Goal: Information Seeking & Learning: Learn about a topic

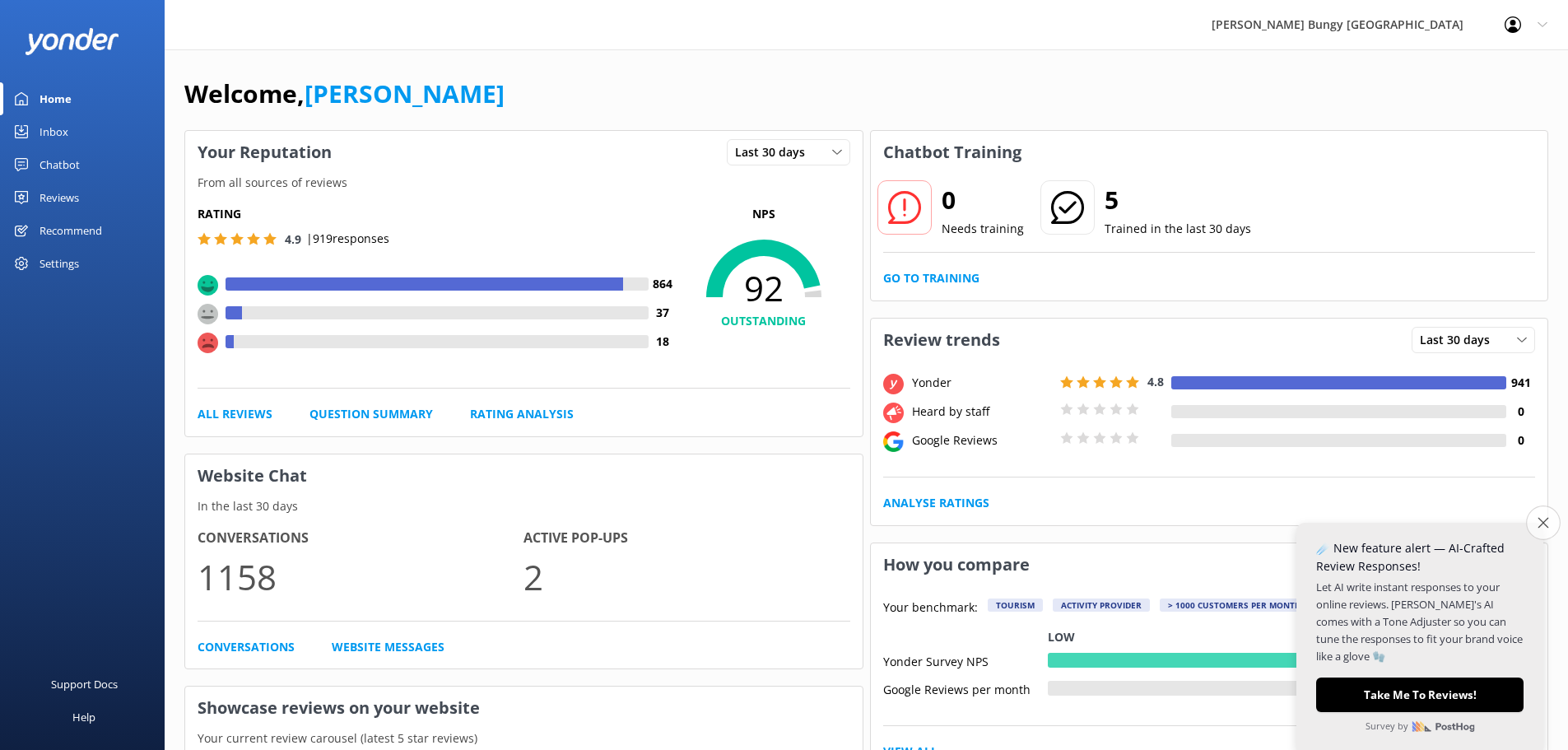
click at [1545, 521] on icon "Close survey" at bounding box center [1542, 522] width 11 height 11
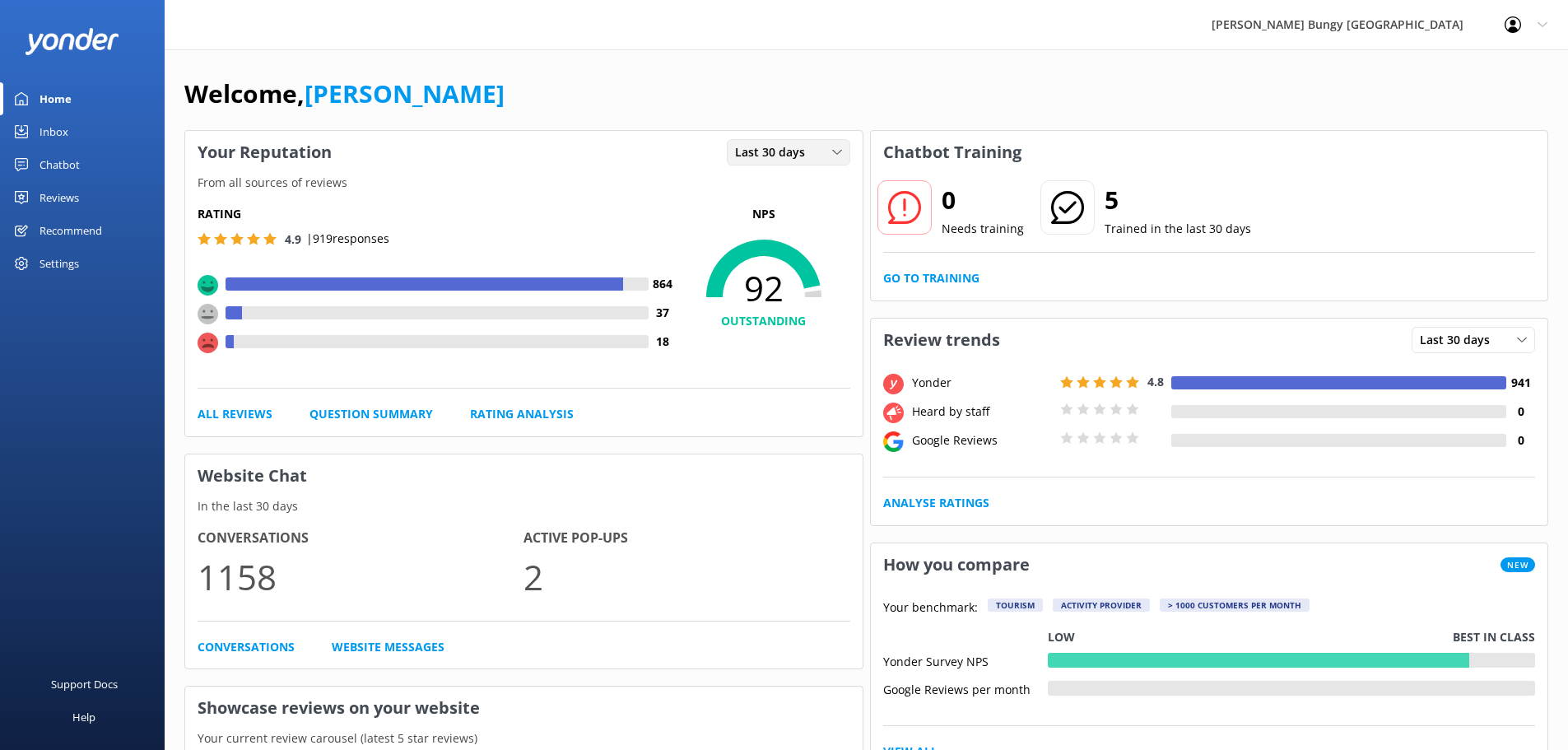
click at [842, 148] on icon at bounding box center [837, 152] width 10 height 10
click at [375, 409] on link "Question Summary" at bounding box center [371, 414] width 123 height 18
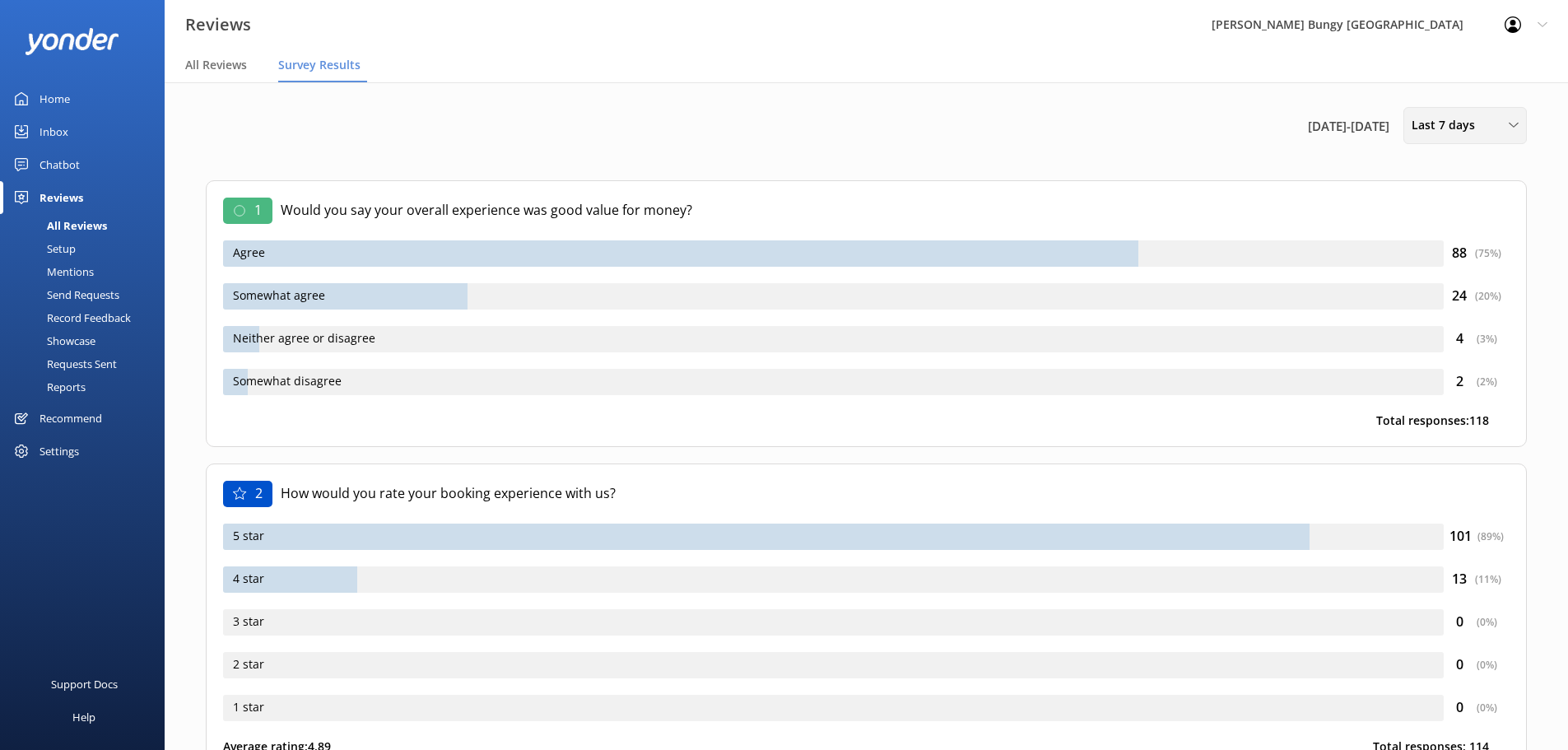
click at [1516, 123] on icon at bounding box center [1514, 125] width 10 height 10
click at [1453, 199] on div "Last 30 days" at bounding box center [1441, 198] width 59 height 17
click at [1512, 127] on icon at bounding box center [1514, 125] width 10 height 10
click at [1434, 292] on div "Custom" at bounding box center [1430, 298] width 37 height 17
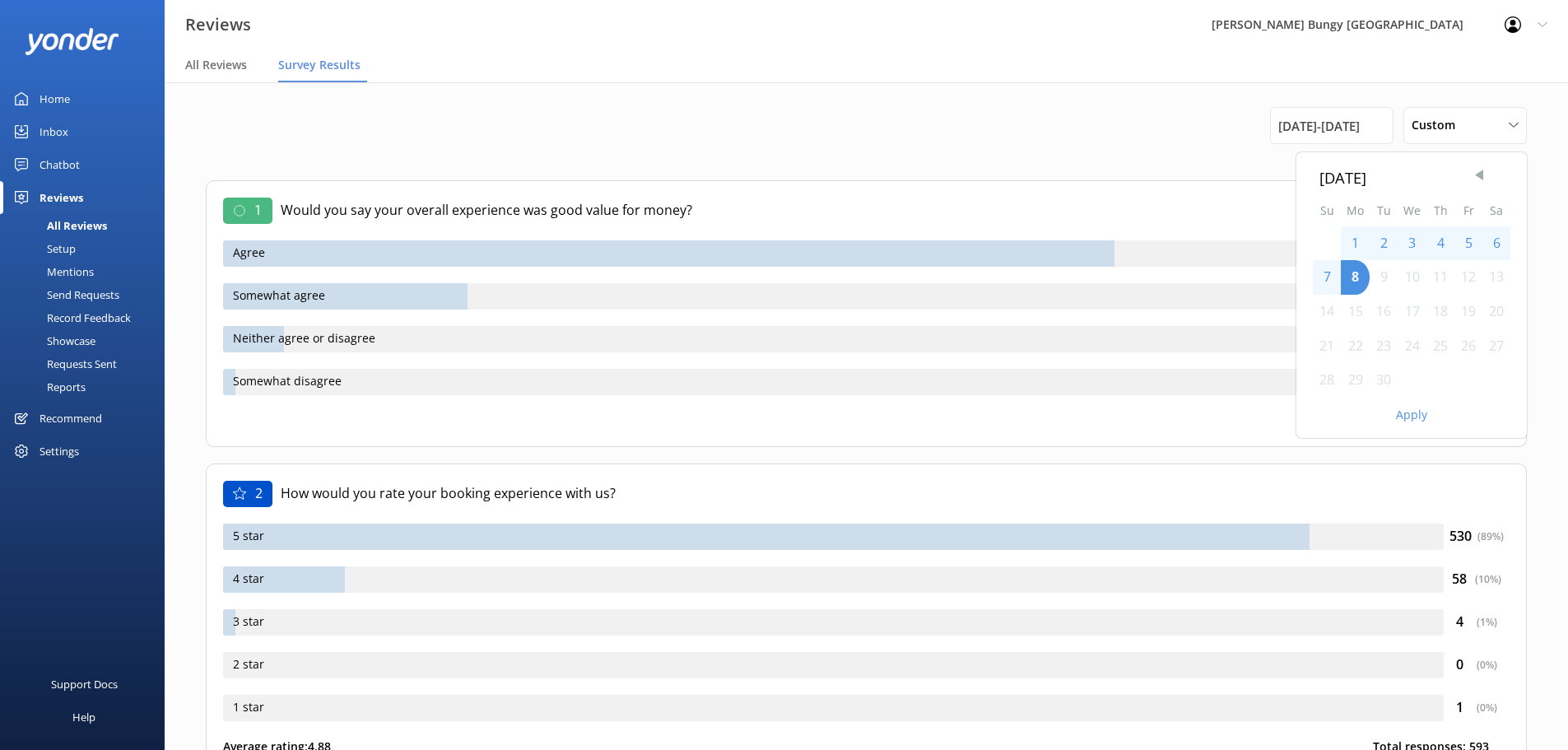
click at [1478, 169] on span "Previous Month" at bounding box center [1479, 176] width 17 height 17
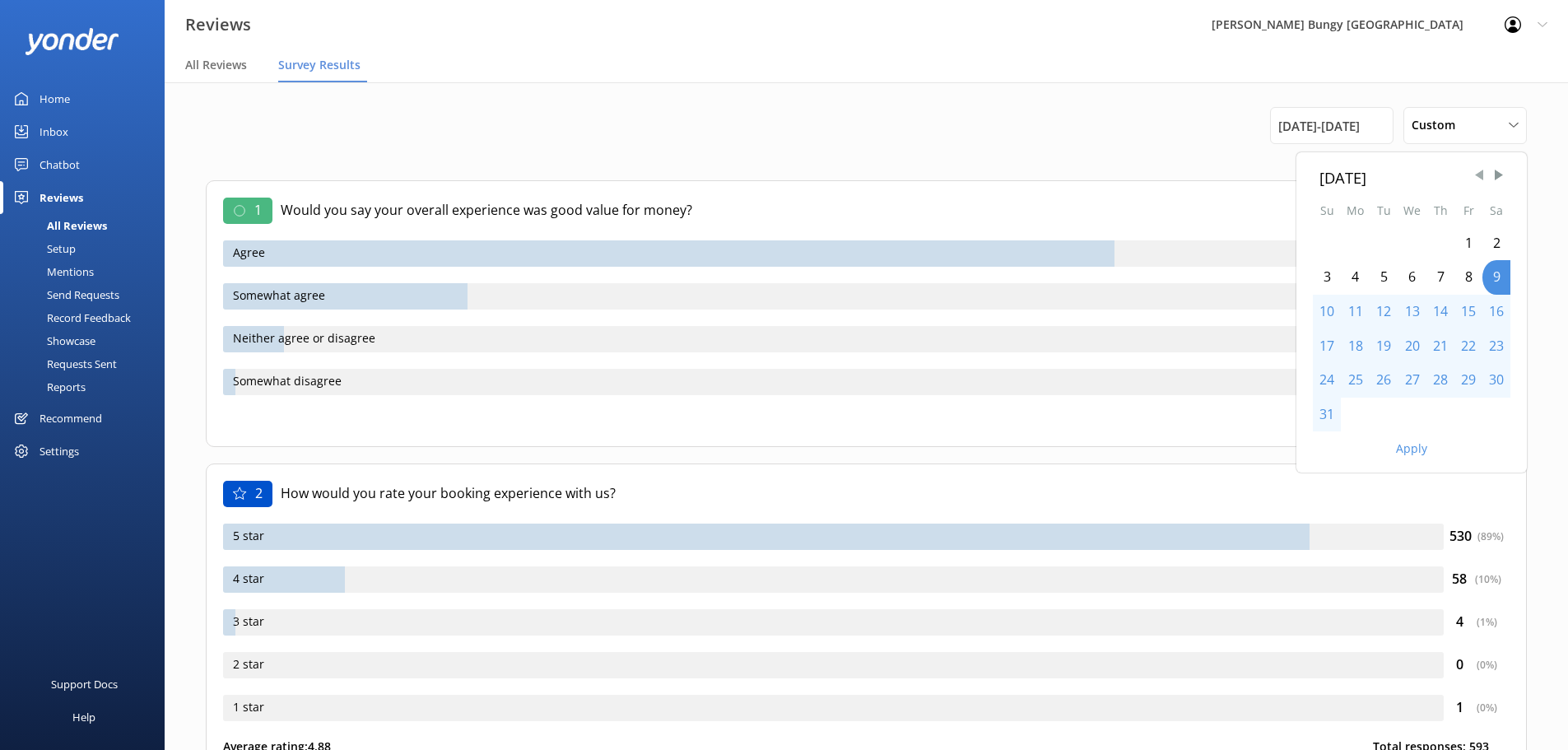
click at [1481, 175] on span "Previous Month" at bounding box center [1479, 176] width 17 height 17
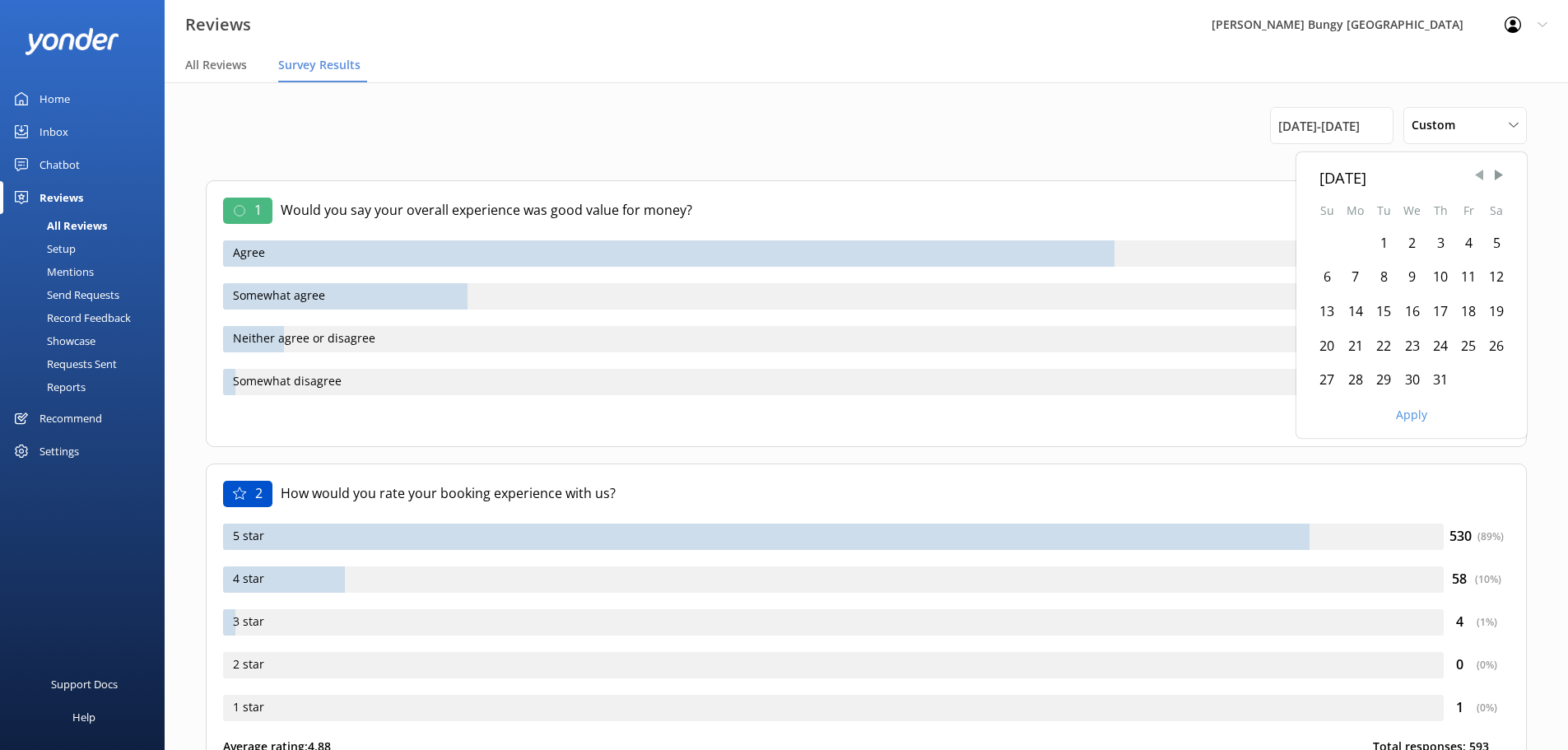
click at [1481, 175] on span "Previous Month" at bounding box center [1479, 176] width 17 height 17
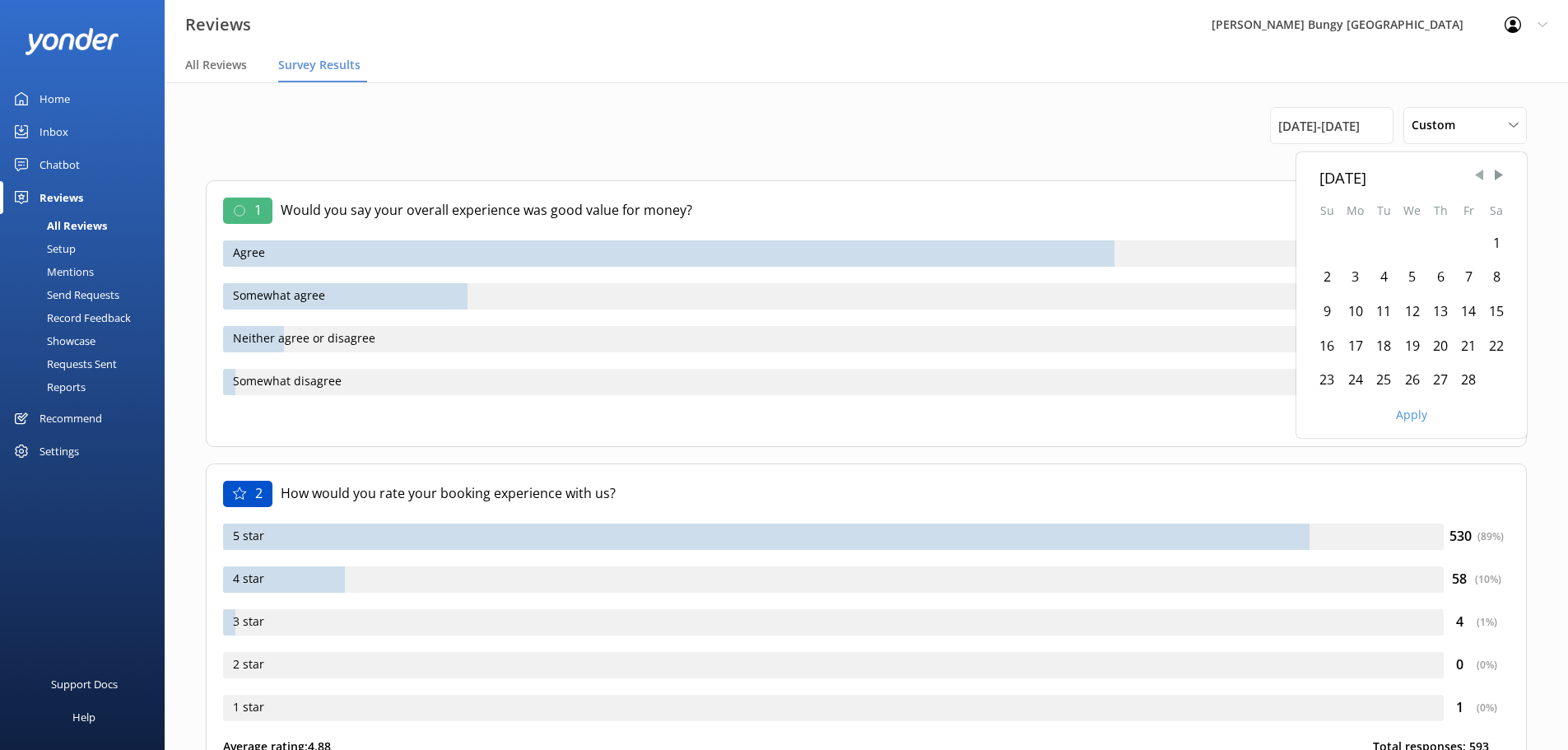
click at [1481, 175] on span "Previous Month" at bounding box center [1479, 176] width 17 height 17
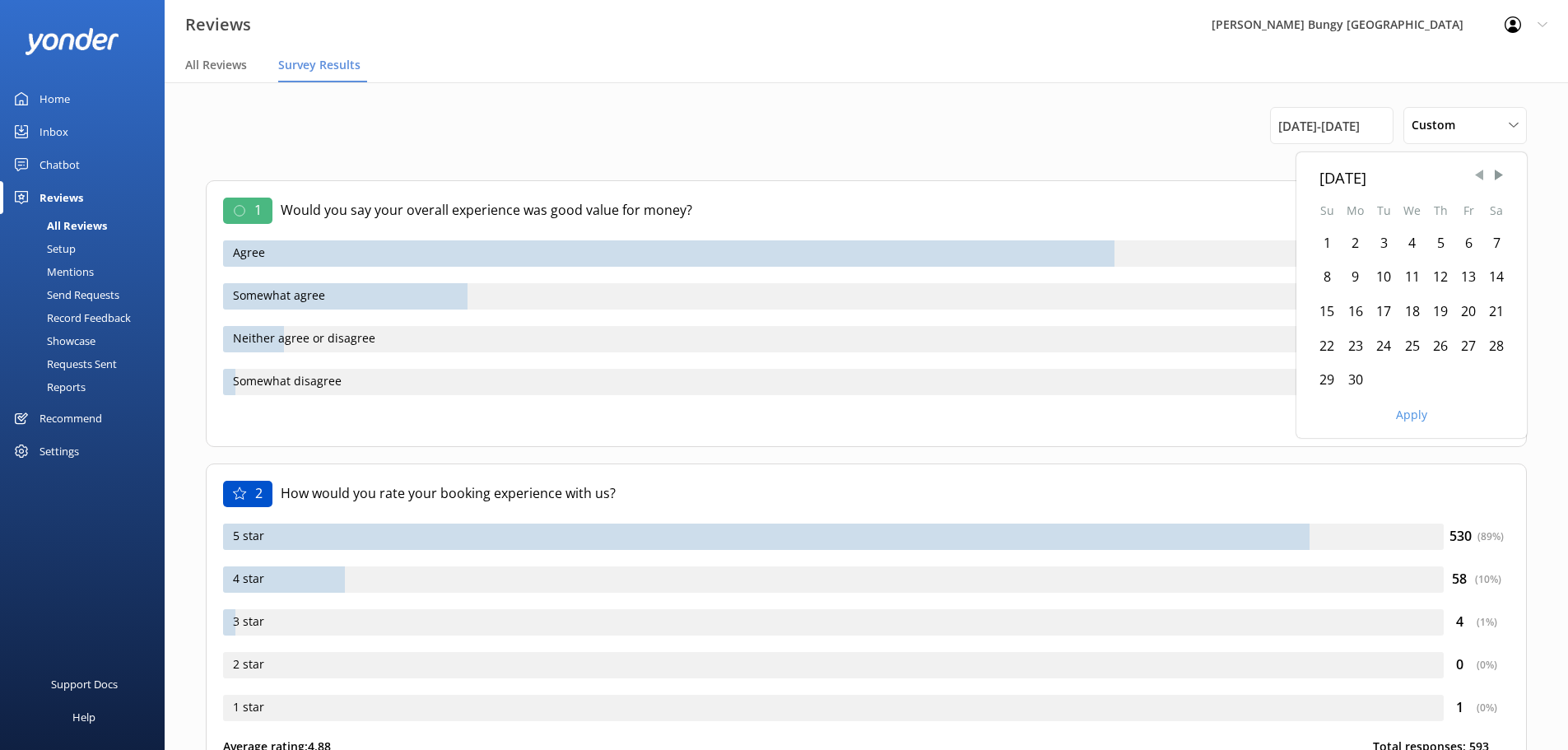
click at [1481, 175] on span "Previous Month" at bounding box center [1479, 176] width 17 height 17
click at [1436, 238] on div "1" at bounding box center [1440, 244] width 28 height 35
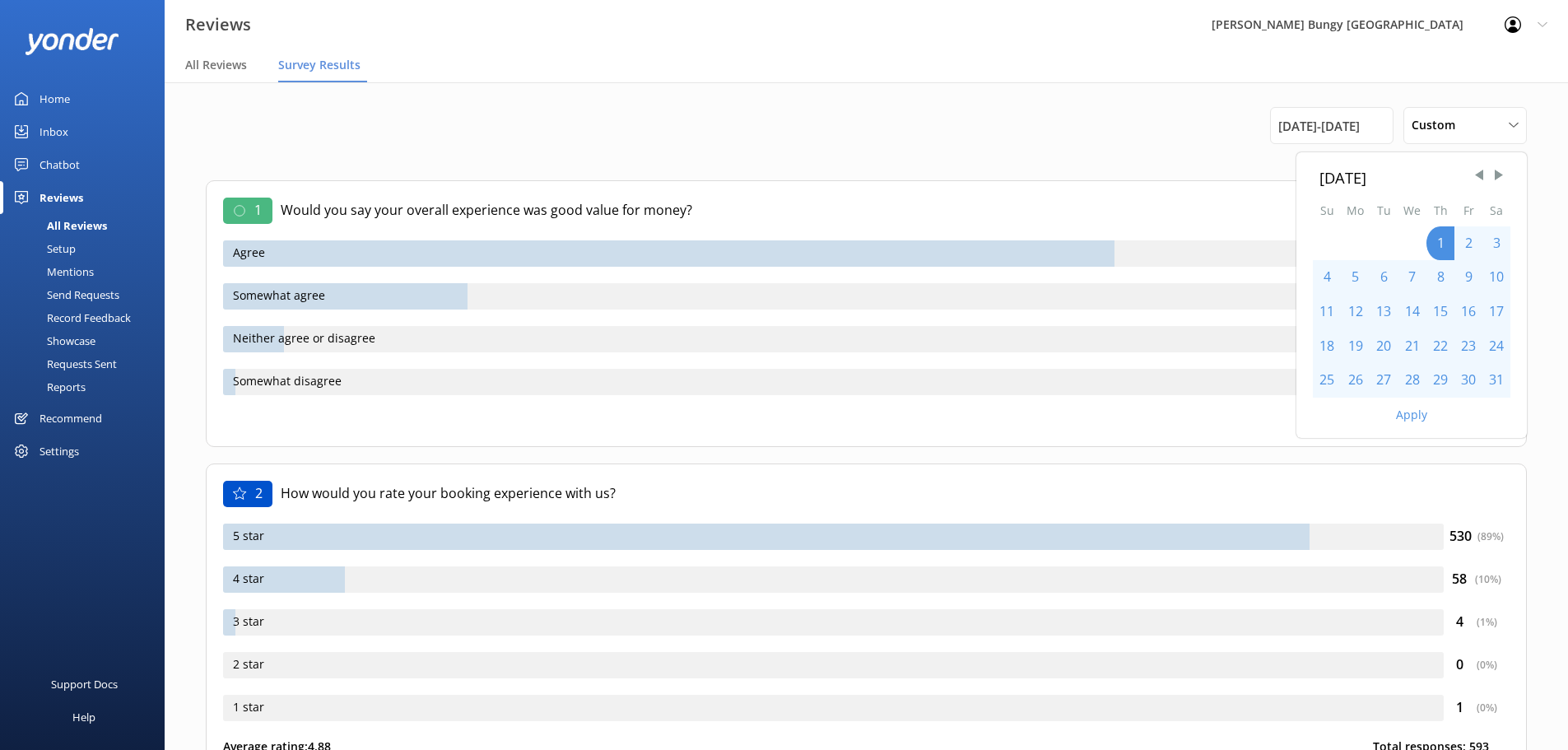
click at [1496, 378] on div "31" at bounding box center [1497, 380] width 28 height 35
click at [1403, 417] on button "Apply" at bounding box center [1411, 415] width 31 height 12
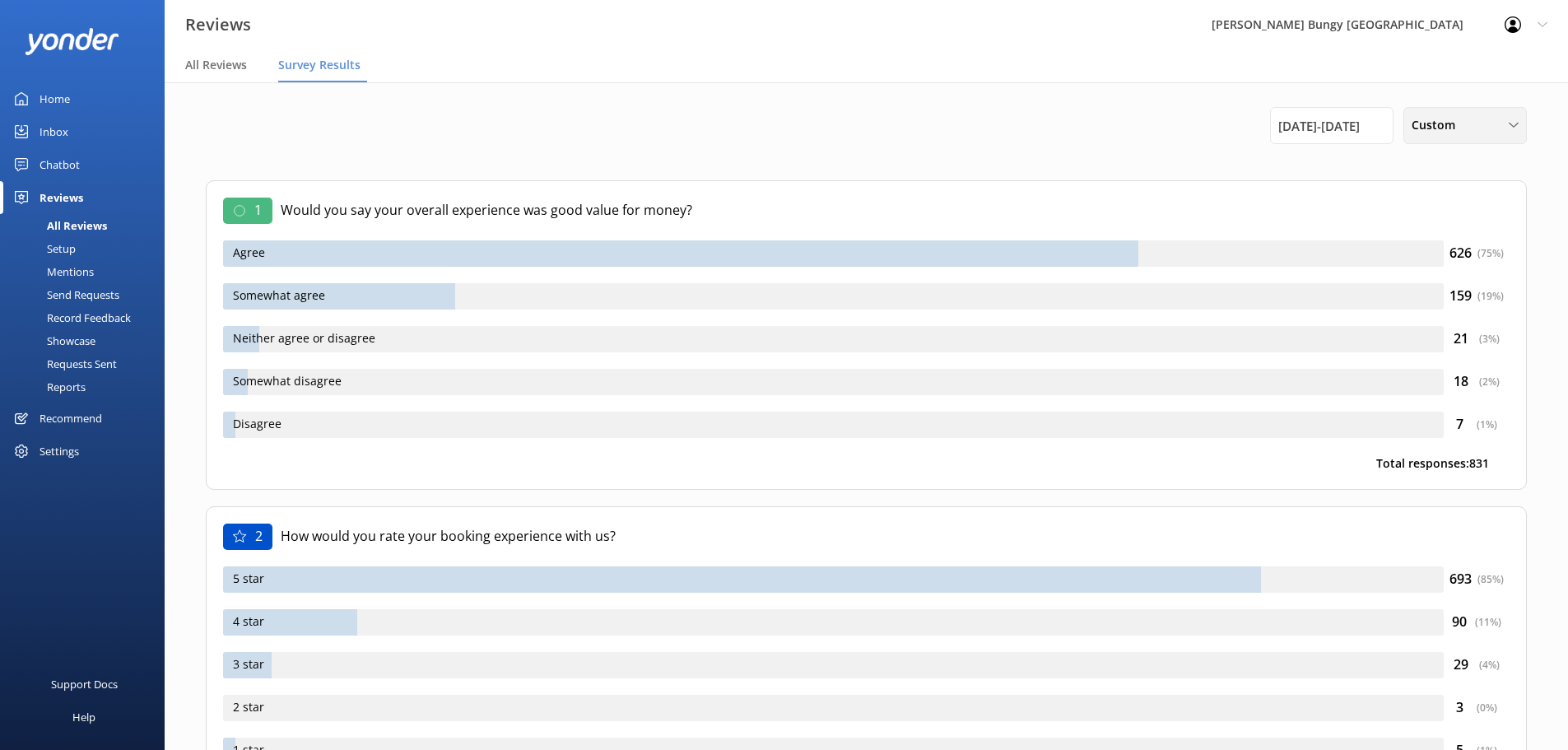
click at [1509, 125] on icon at bounding box center [1514, 125] width 10 height 10
click at [1456, 201] on div "Last 30 days" at bounding box center [1441, 198] width 59 height 17
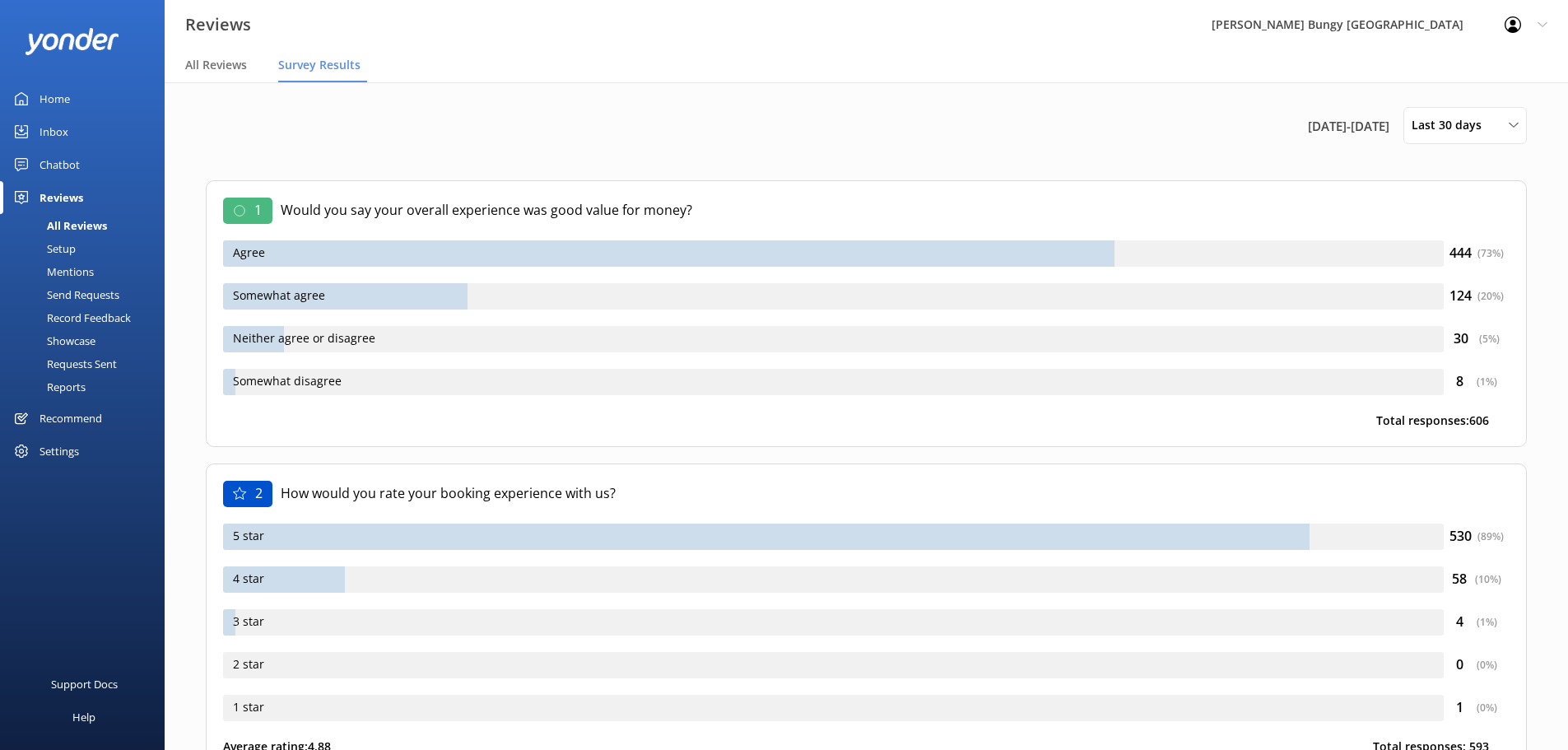
click at [65, 268] on div "Mentions" at bounding box center [51, 272] width 84 height 23
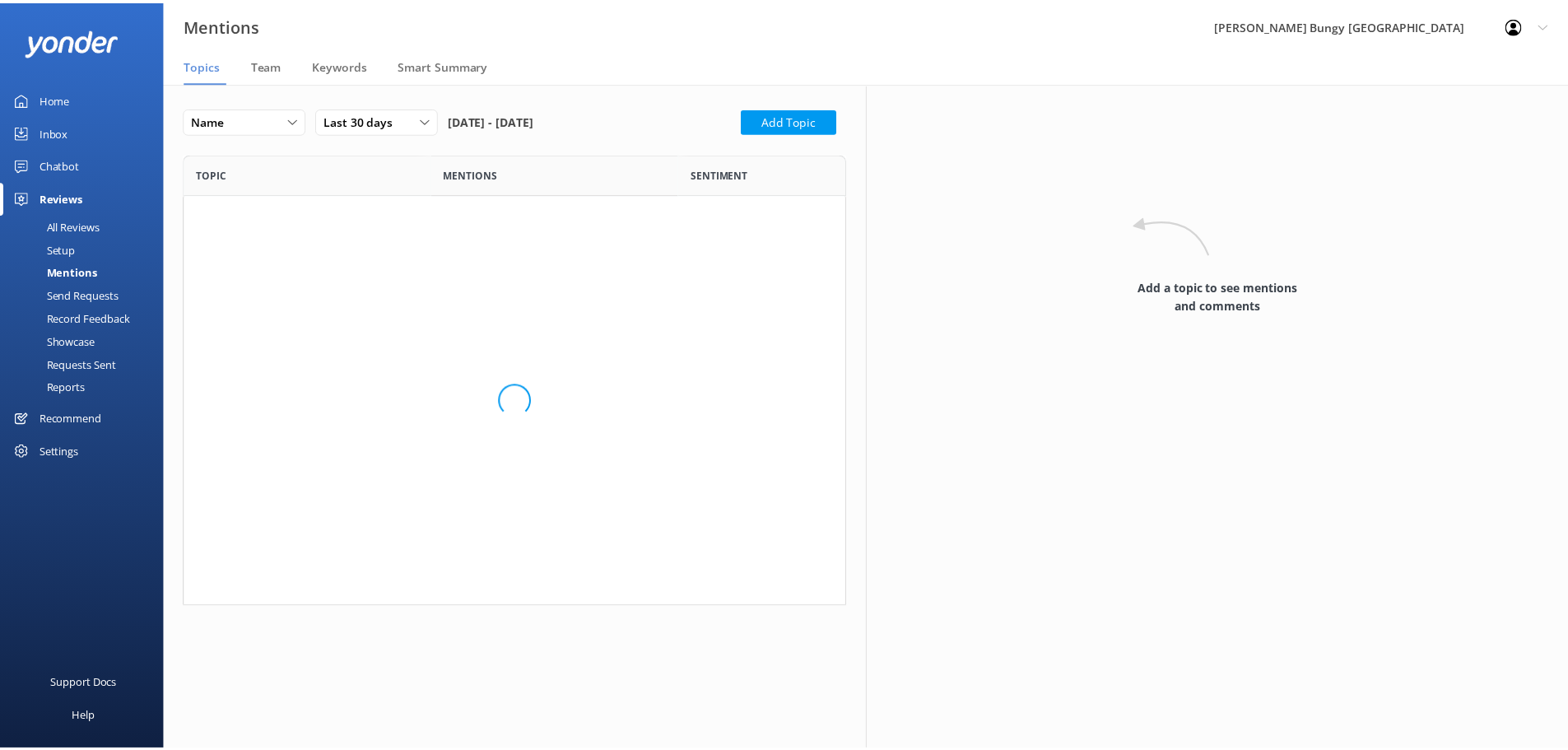
scroll to position [886, 644]
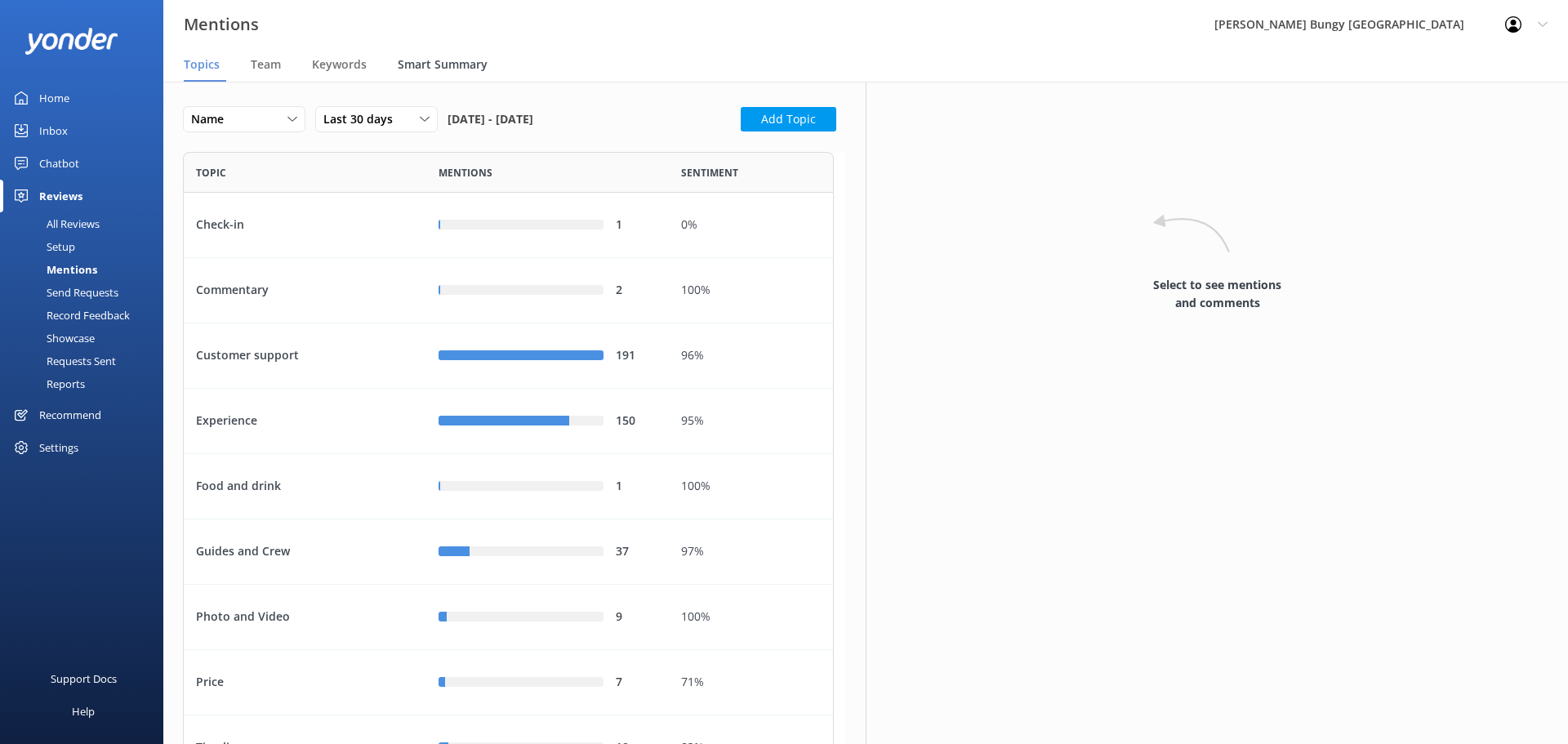
click at [435, 61] on span "Smart Summary" at bounding box center [442, 65] width 90 height 16
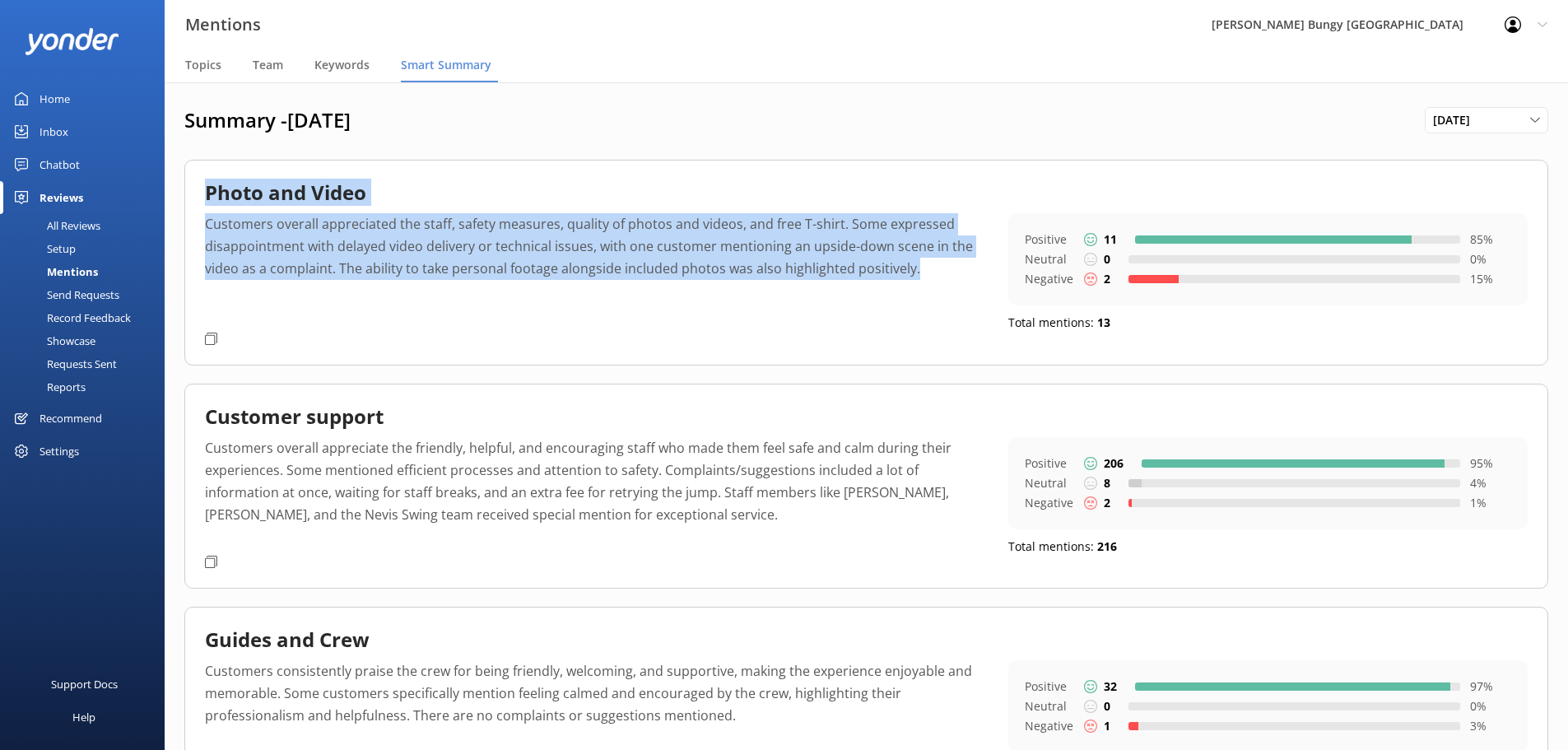
drag, startPoint x: 209, startPoint y: 191, endPoint x: 916, endPoint y: 278, distance: 712.3
click at [916, 278] on div "Photo and Video Customers overall appreciated the staff, safety measures, quali…" at bounding box center [866, 262] width 1364 height 205
copy div "Photo and Video Customers overall appreciated the staff, safety measures, quali…"
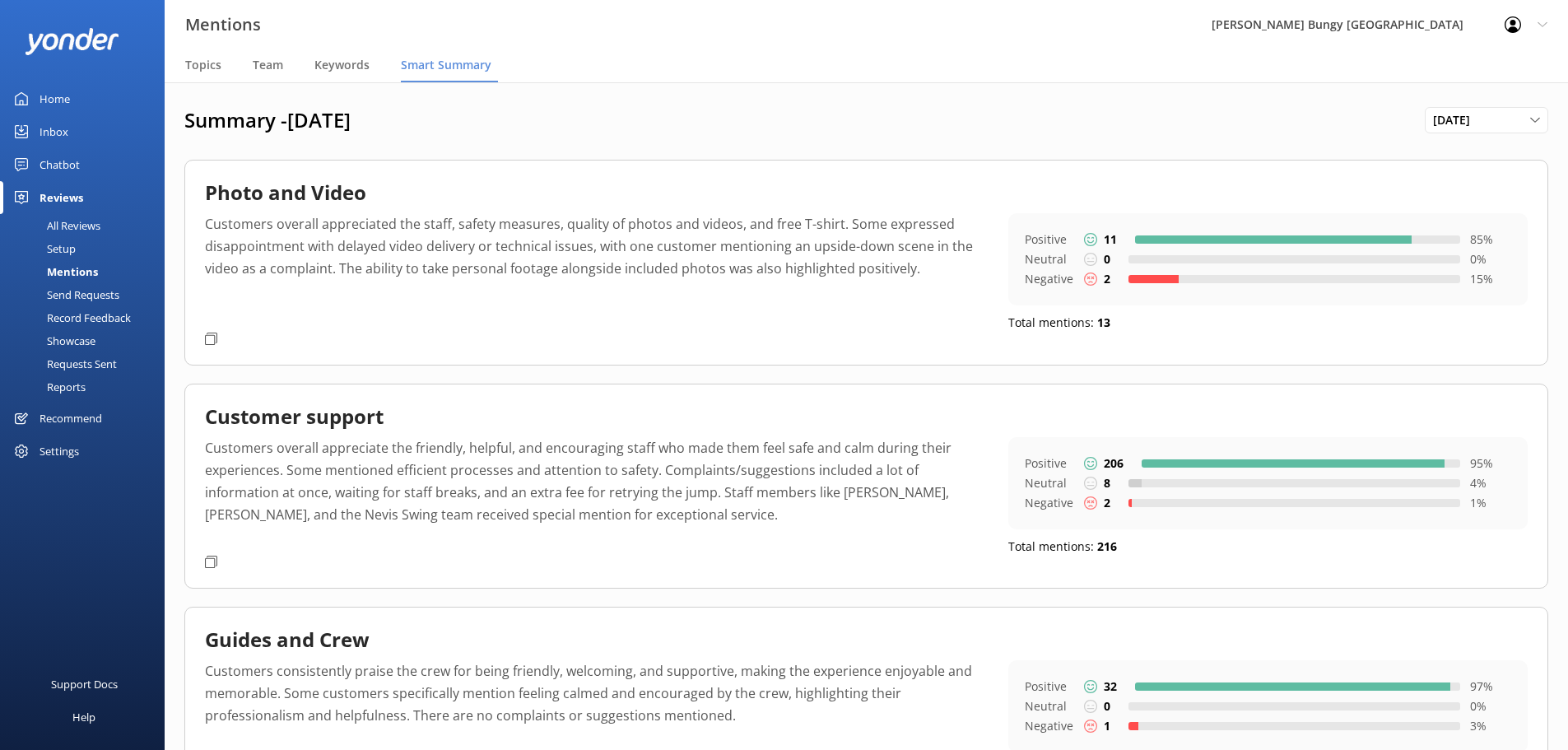
click at [411, 421] on div "Customer support" at bounding box center [866, 421] width 1323 height 33
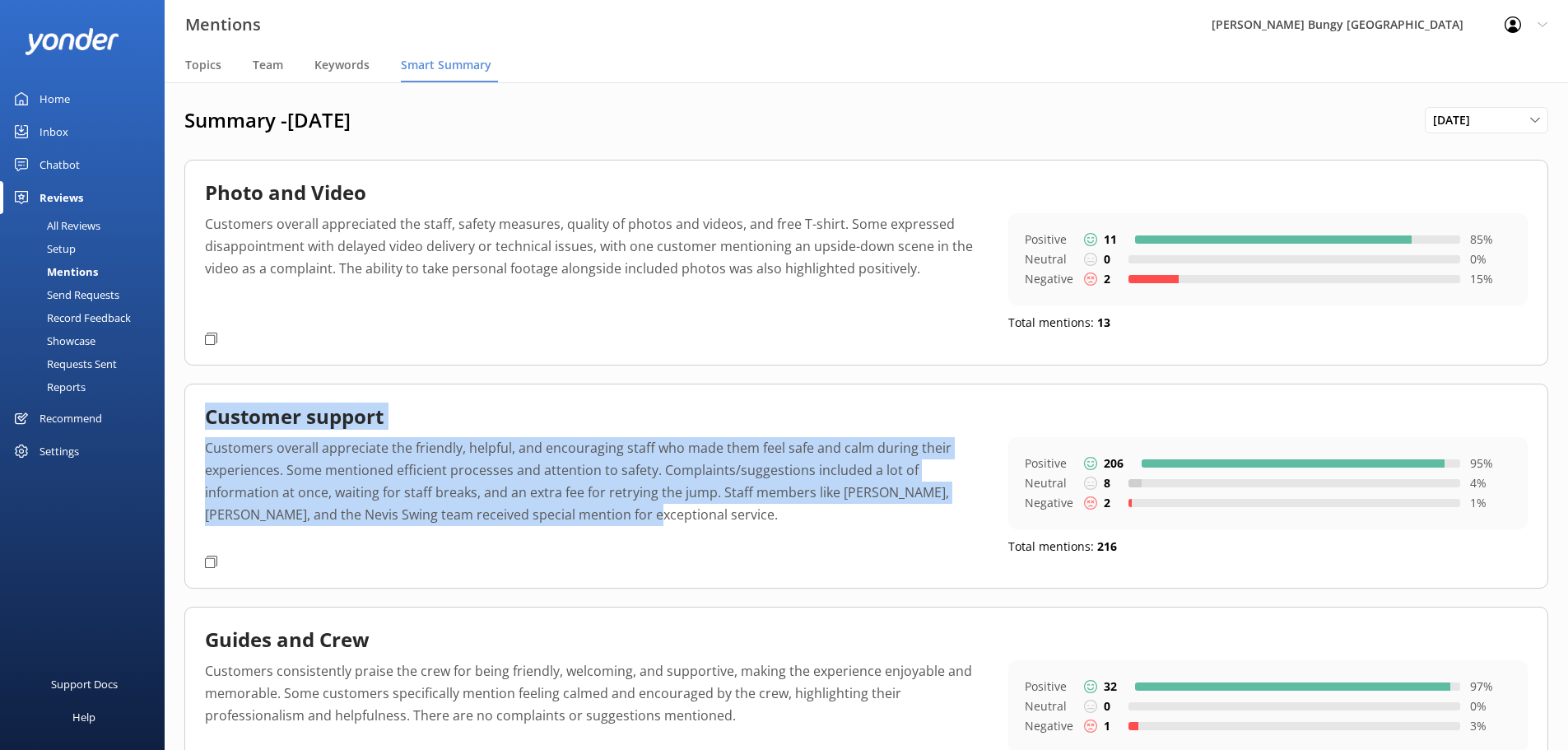
drag, startPoint x: 205, startPoint y: 418, endPoint x: 543, endPoint y: 515, distance: 351.6
click at [543, 515] on div "Customer support Customers overall appreciate the friendly, helpful, and encour…" at bounding box center [866, 486] width 1364 height 205
copy div "Customer support Customers overall appreciate the friendly, helpful, and encour…"
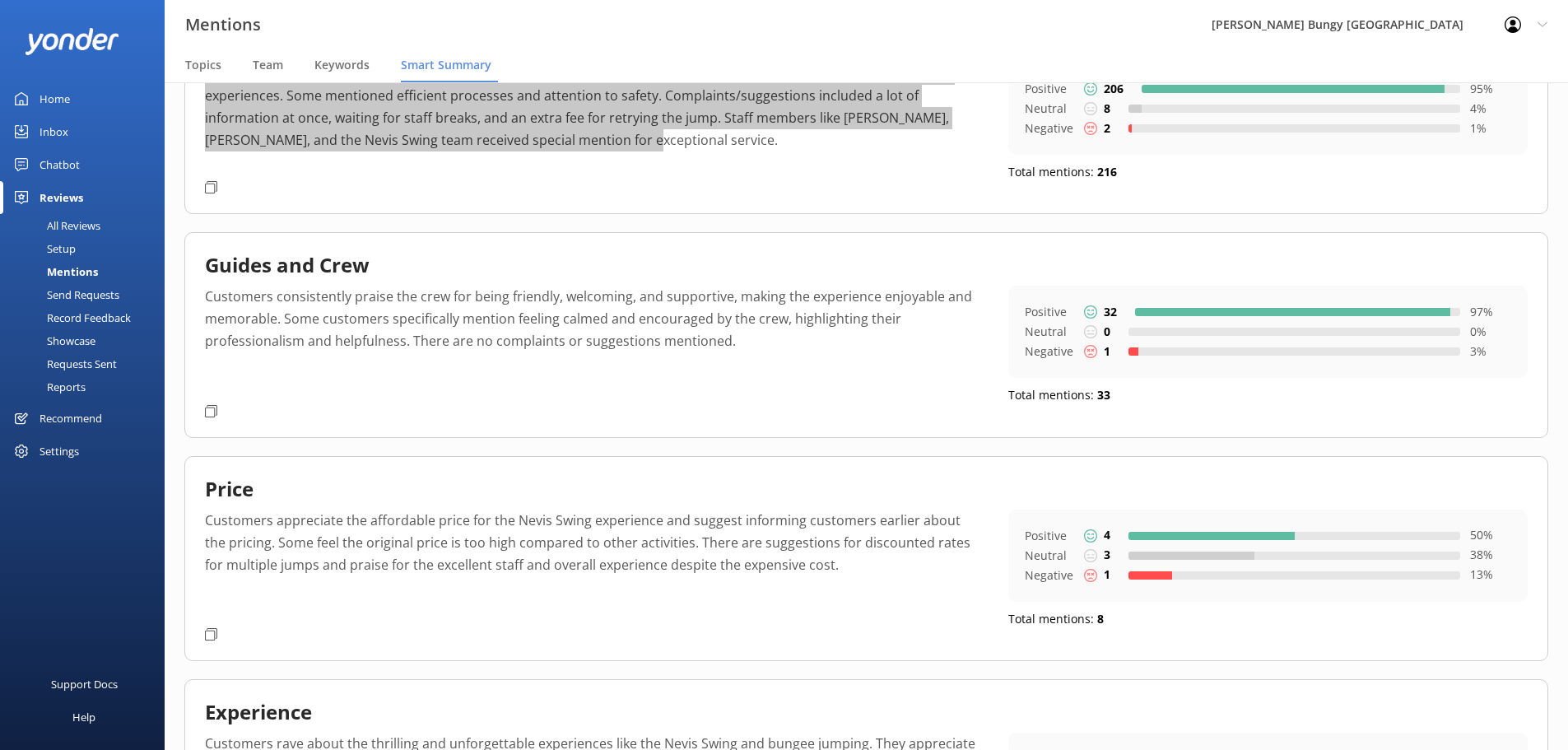
scroll to position [412, 0]
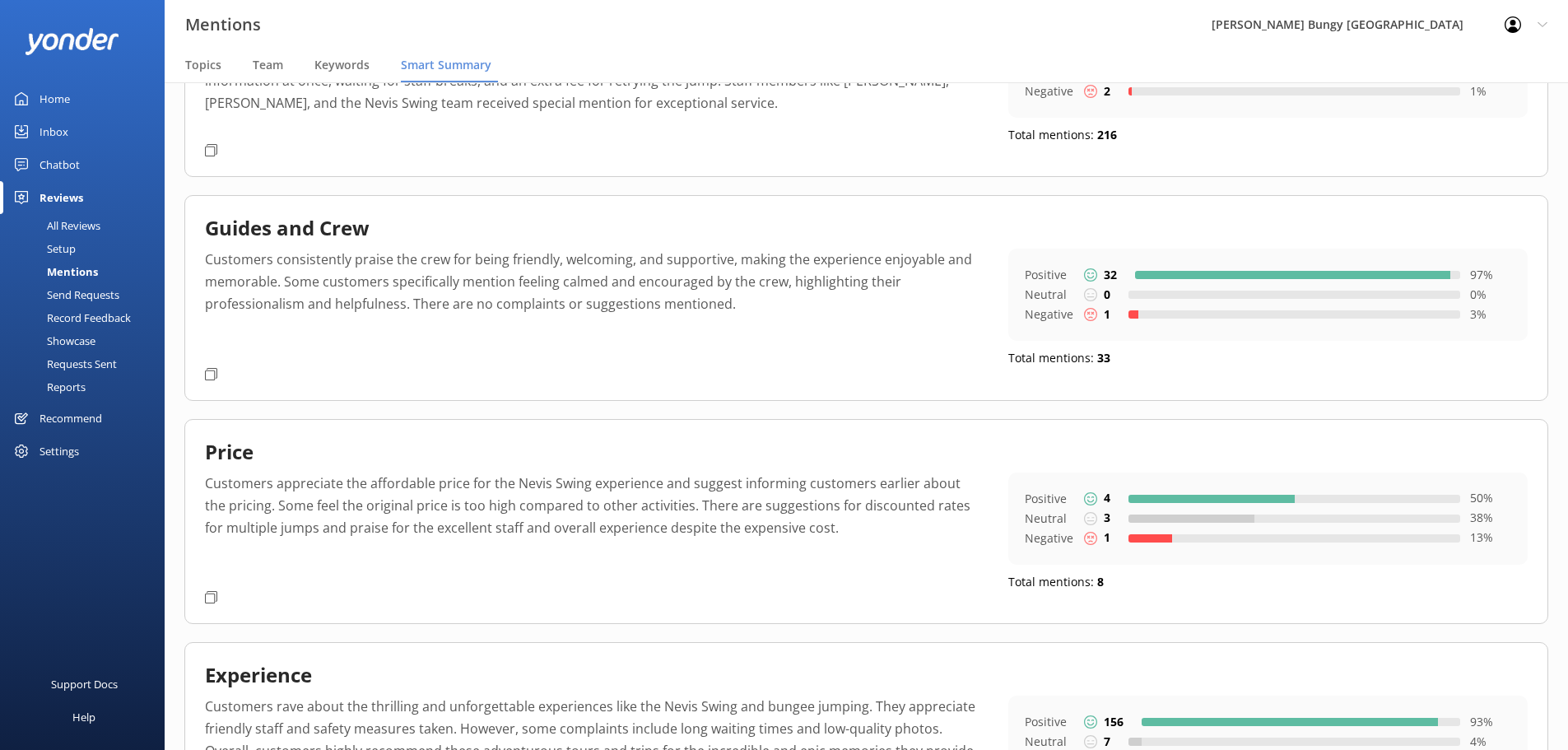
drag, startPoint x: 309, startPoint y: 224, endPoint x: 272, endPoint y: 227, distance: 37.1
click at [309, 224] on h2 "Guides and Crew" at bounding box center [287, 228] width 165 height 25
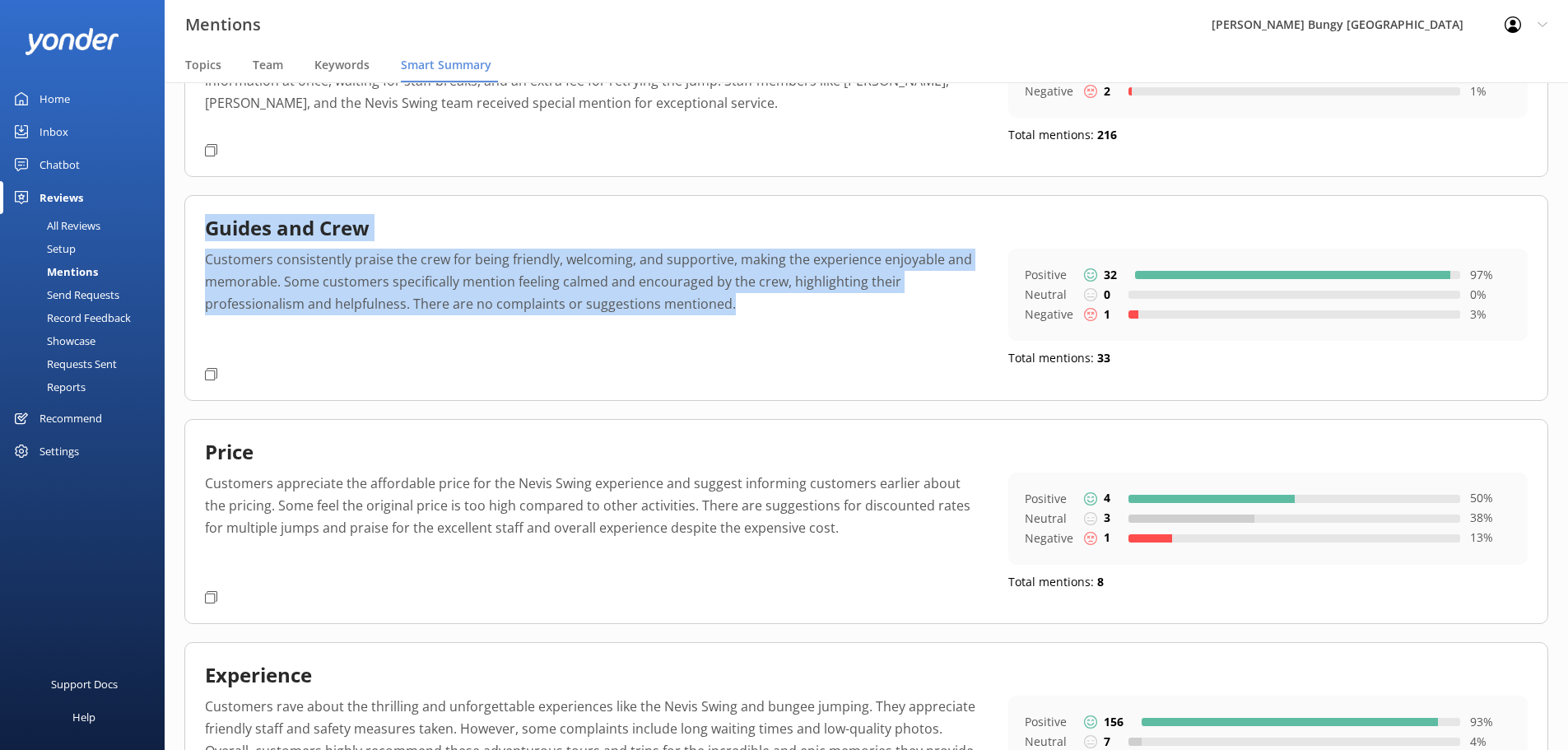
drag, startPoint x: 208, startPoint y: 229, endPoint x: 741, endPoint y: 298, distance: 537.4
click at [741, 298] on div "Guides and Crew Customers consistently praise the crew for being friendly, welc…" at bounding box center [866, 298] width 1364 height 205
copy div "Guides and Crew Customers consistently praise the crew for being friendly, welc…"
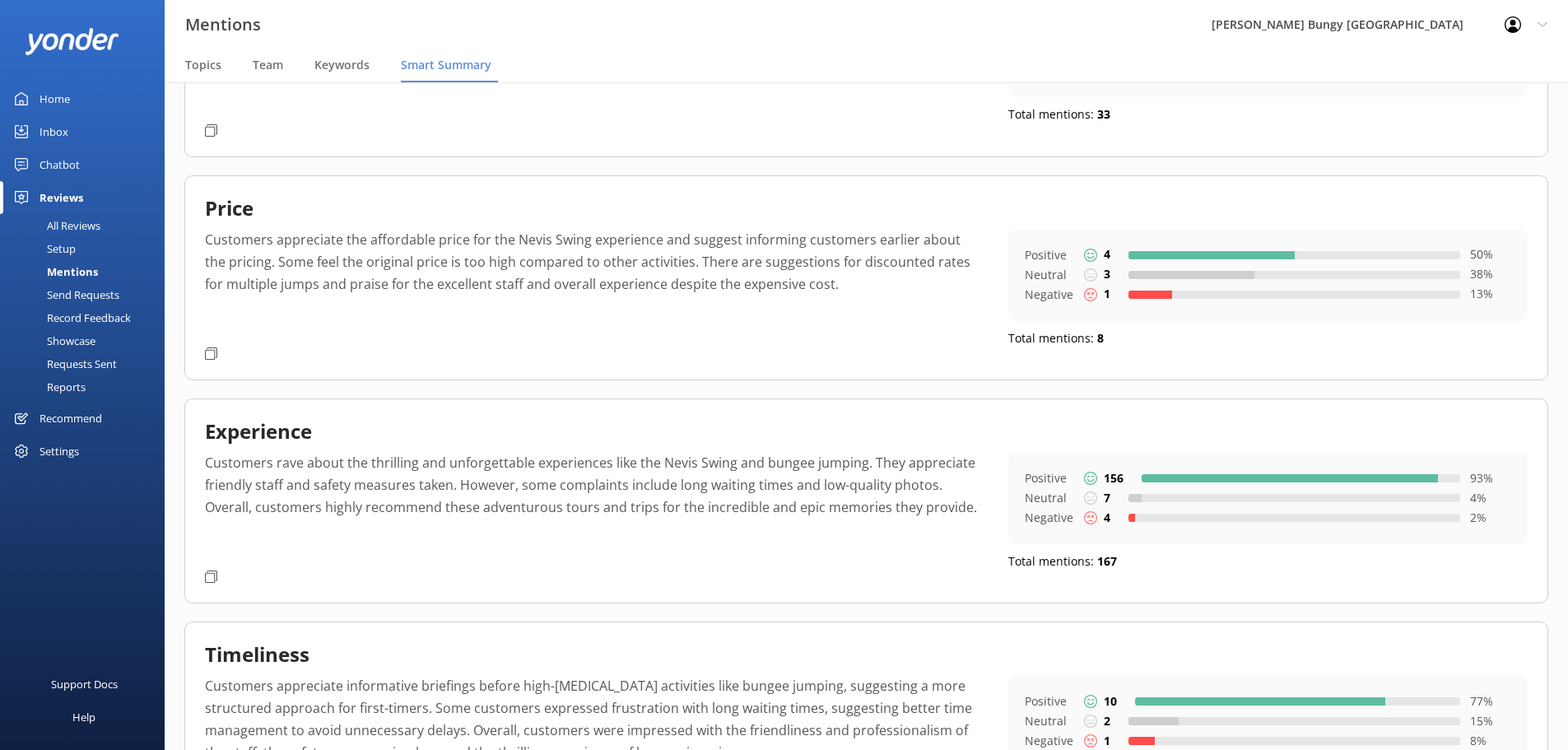
scroll to position [659, 0]
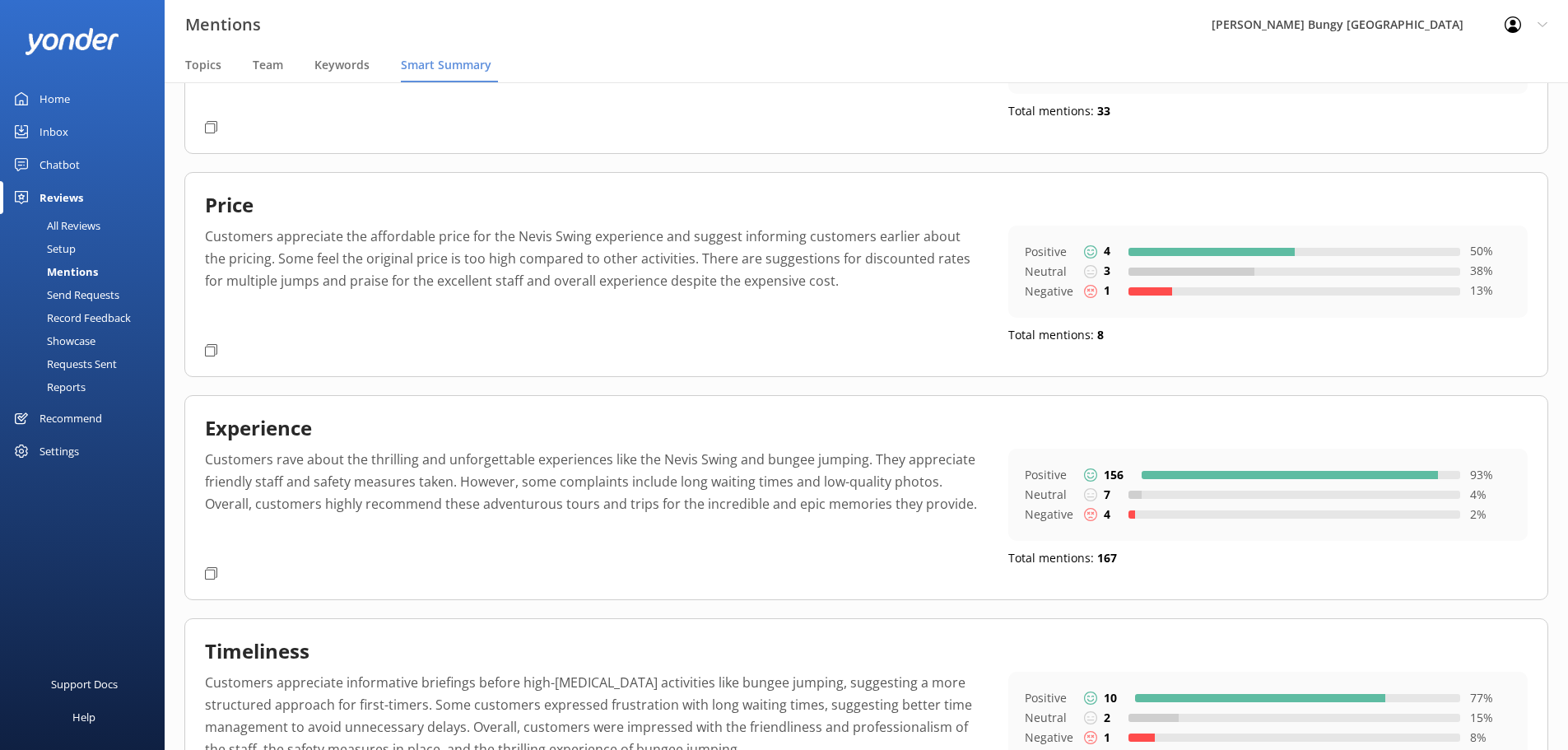
click at [454, 354] on div "Price Customers appreciate the affordable price for the Nevis Swing experience …" at bounding box center [866, 274] width 1364 height 205
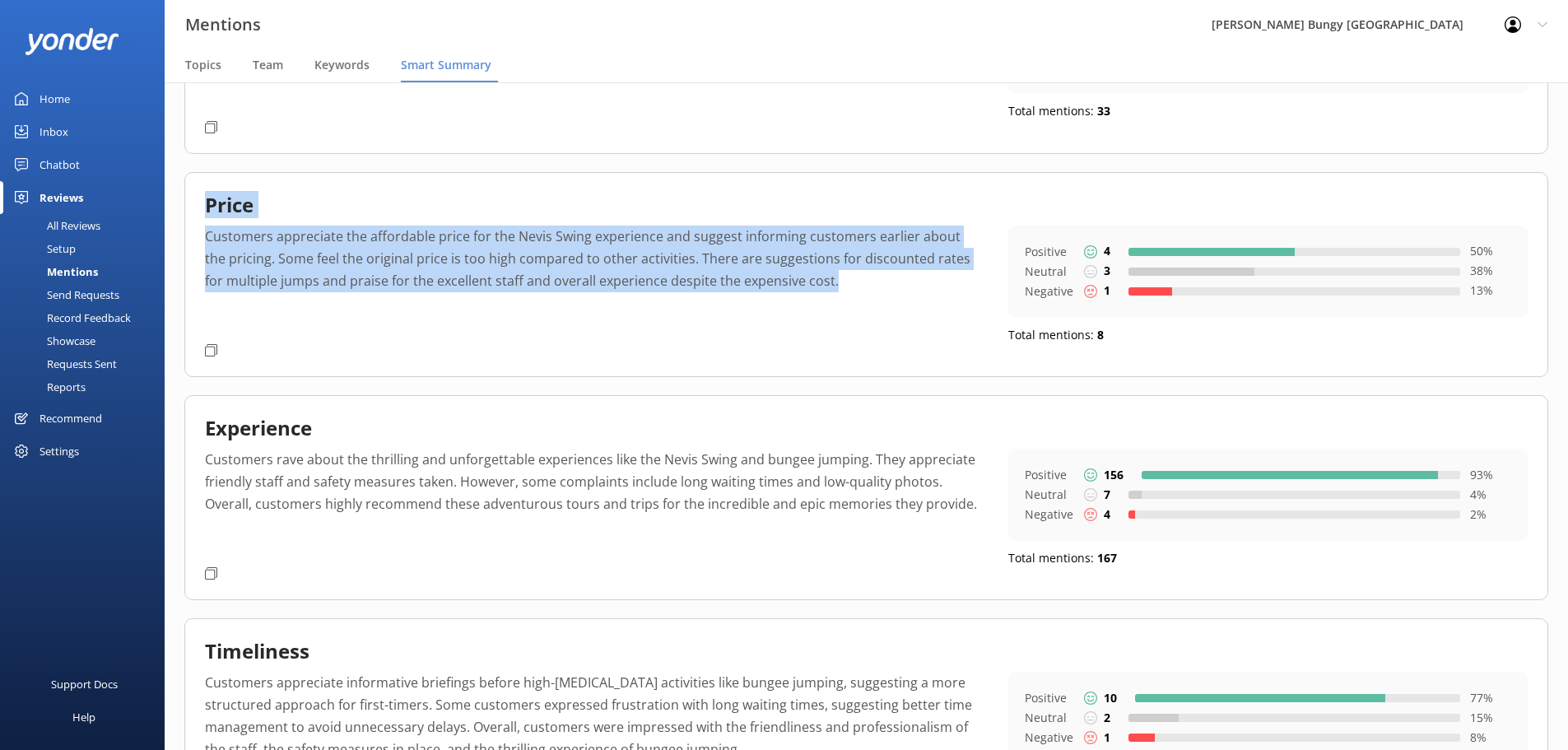
drag, startPoint x: 205, startPoint y: 206, endPoint x: 852, endPoint y: 283, distance: 651.6
click at [852, 283] on div "Price Customers appreciate the affordable price for the Nevis Swing experience …" at bounding box center [866, 274] width 1364 height 205
copy div "Price Customers appreciate the affordable price for the Nevis Swing experience …"
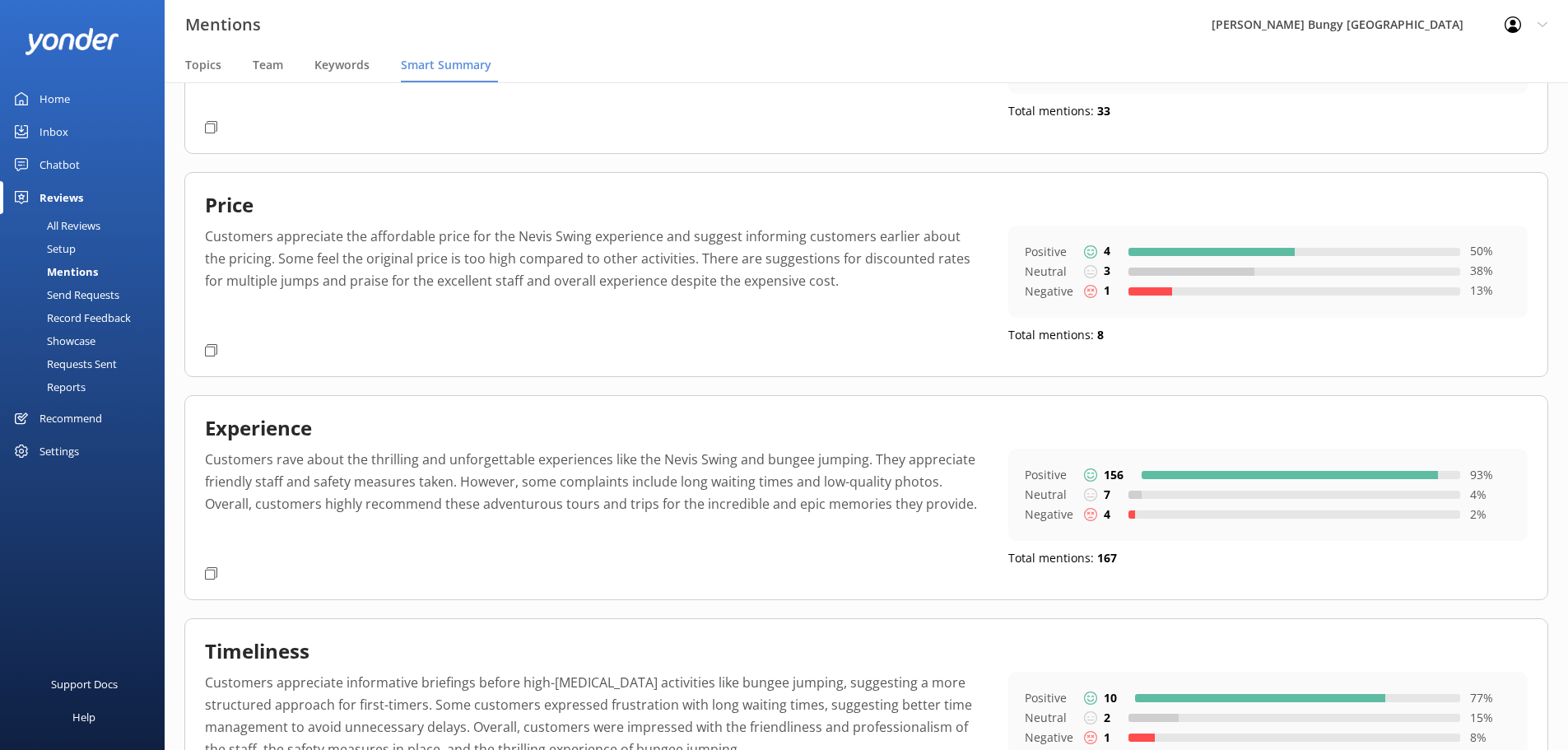
click at [514, 463] on p "Customers rave about the thrilling and unforgettable experiences like the Nevis…" at bounding box center [594, 505] width 779 height 112
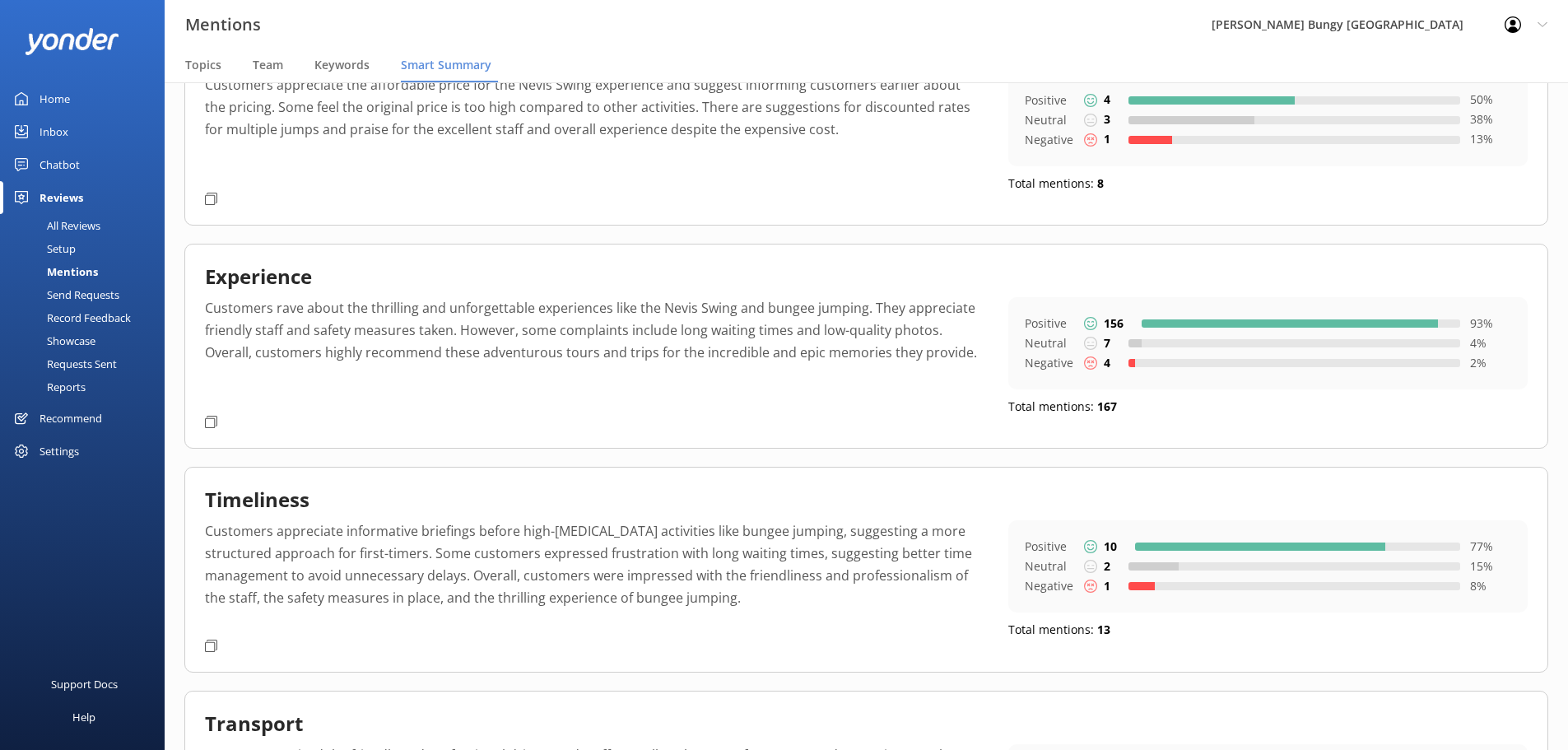
scroll to position [906, 0]
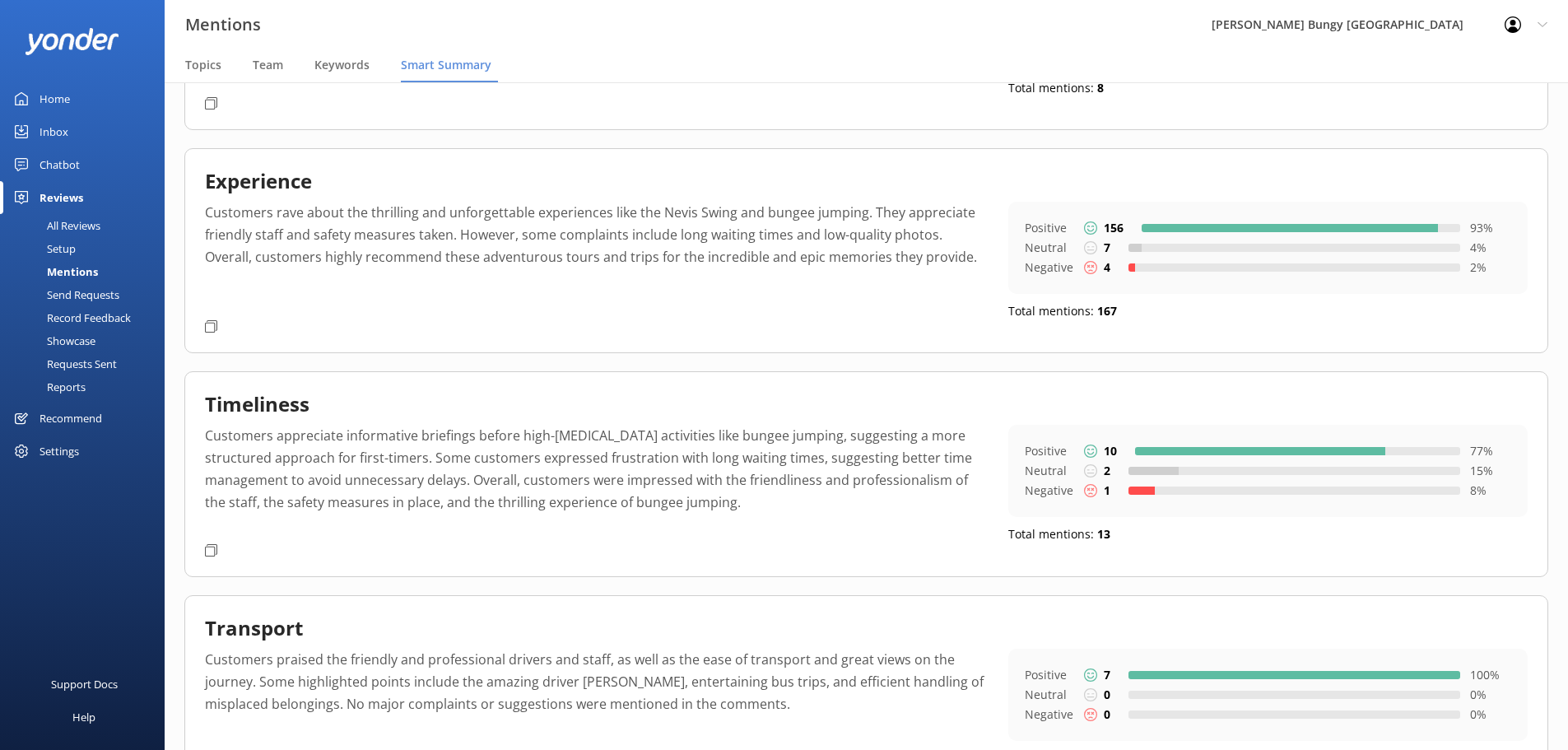
click at [203, 178] on div "Experience Customers rave about the thrilling and unforgettable experiences lik…" at bounding box center [866, 250] width 1364 height 205
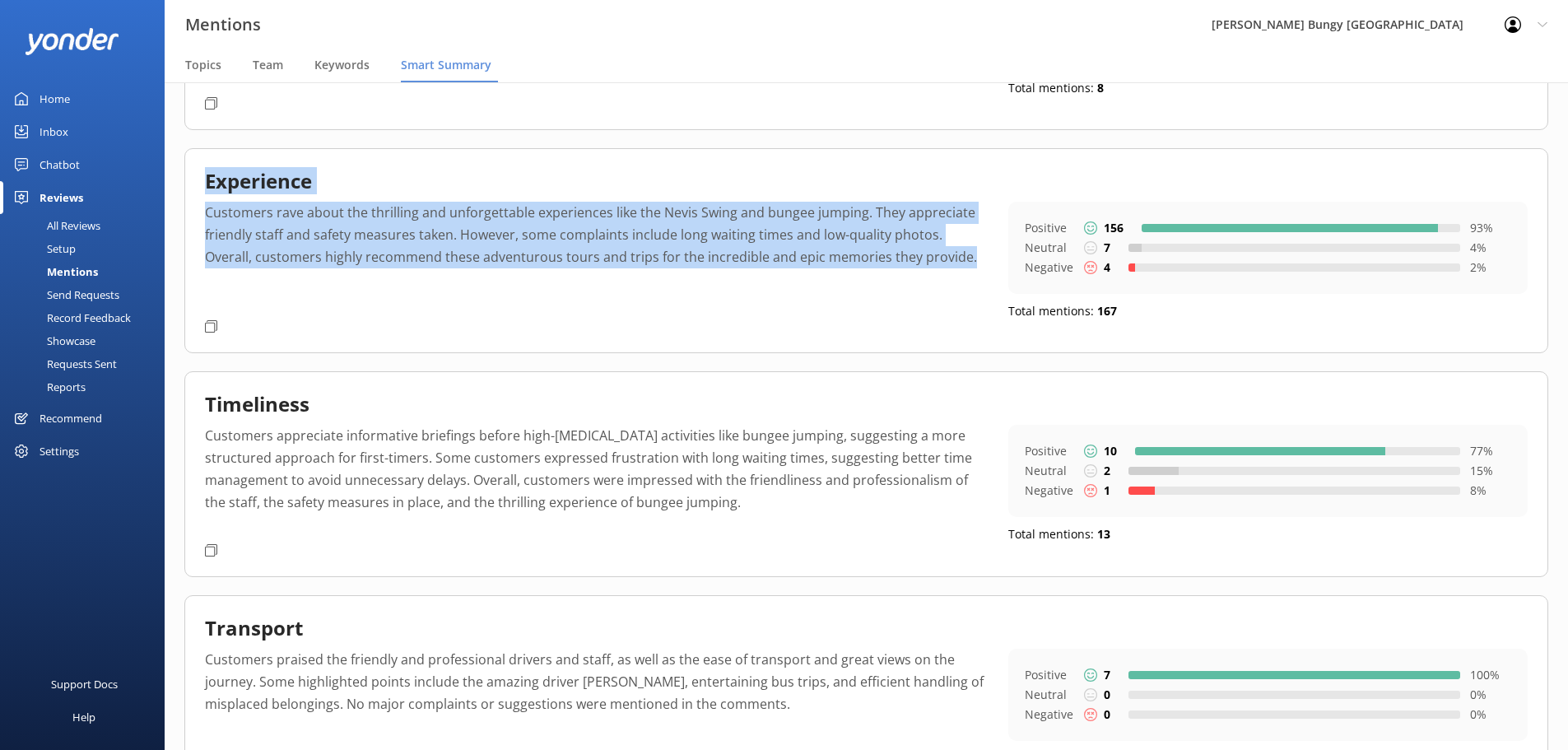
drag, startPoint x: 206, startPoint y: 181, endPoint x: 976, endPoint y: 262, distance: 774.2
click at [976, 262] on div "Experience Customers rave about the thrilling and unforgettable experiences lik…" at bounding box center [866, 250] width 1364 height 205
copy div "Experience Customers rave about the thrilling and unforgettable experiences lik…"
click at [562, 472] on p "Customers appreciate informative briefings before high-[MEDICAL_DATA] activitie…" at bounding box center [594, 481] width 779 height 112
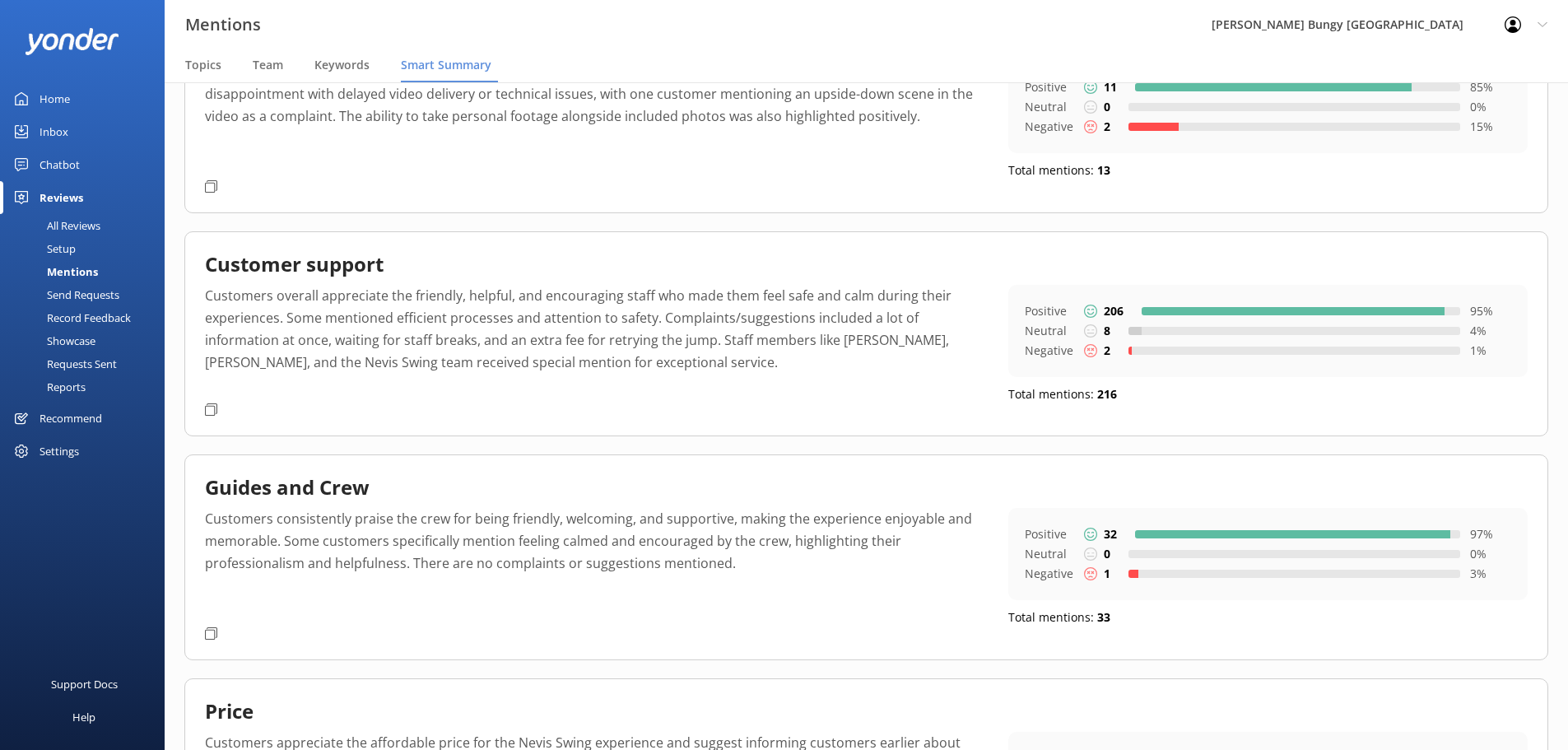
scroll to position [165, 0]
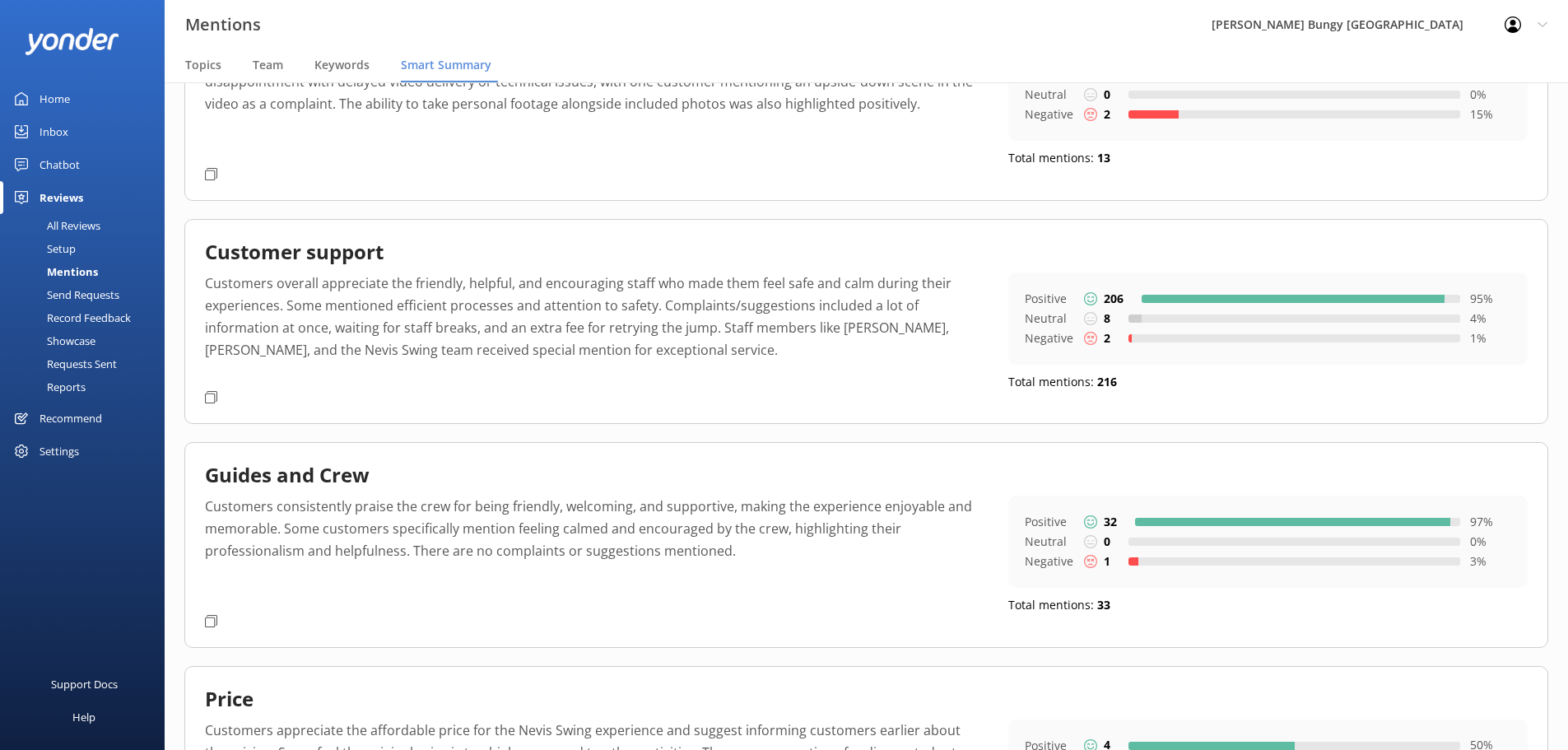
click at [609, 529] on p "Customers consistently praise the crew for being friendly, welcoming, and suppo…" at bounding box center [594, 551] width 779 height 112
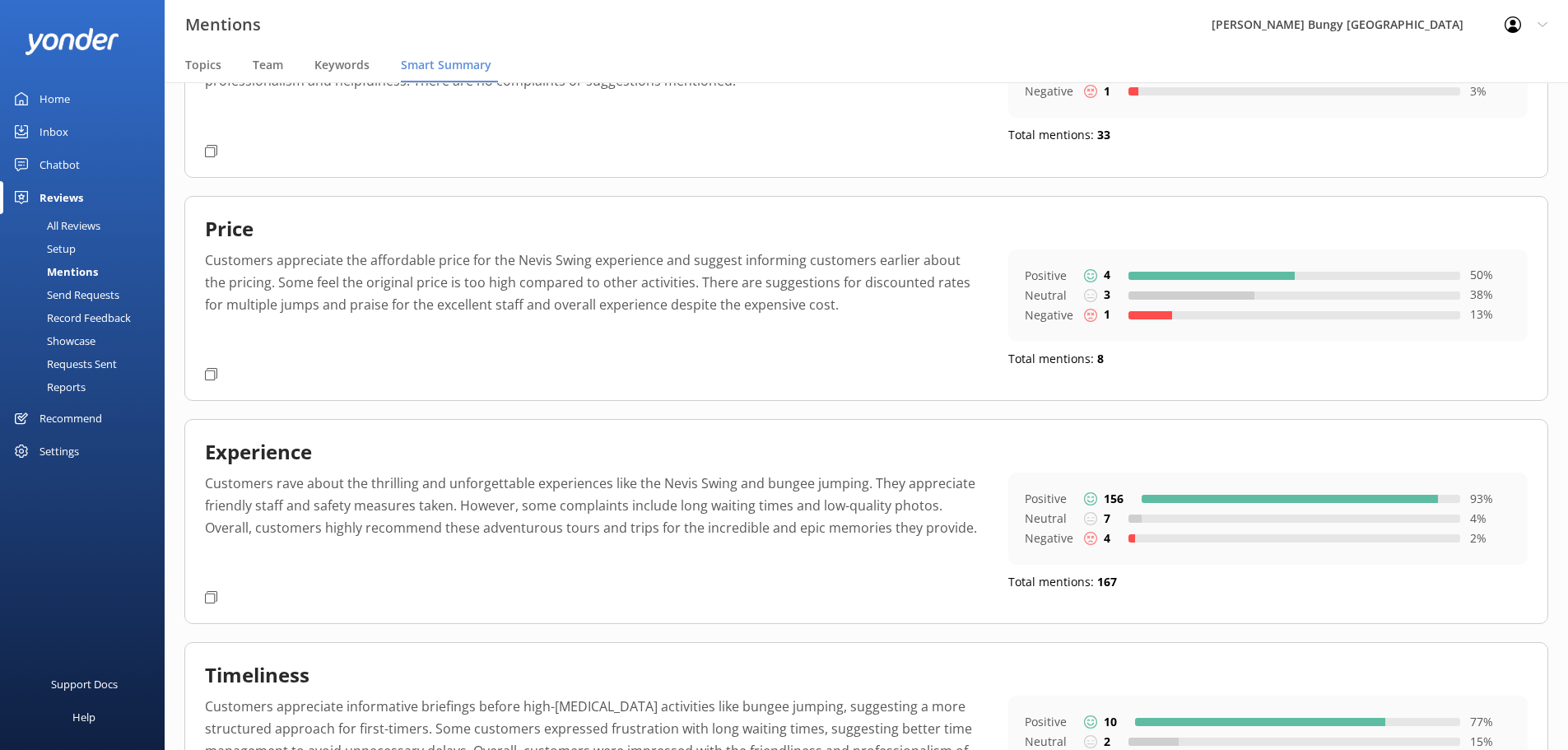
scroll to position [659, 0]
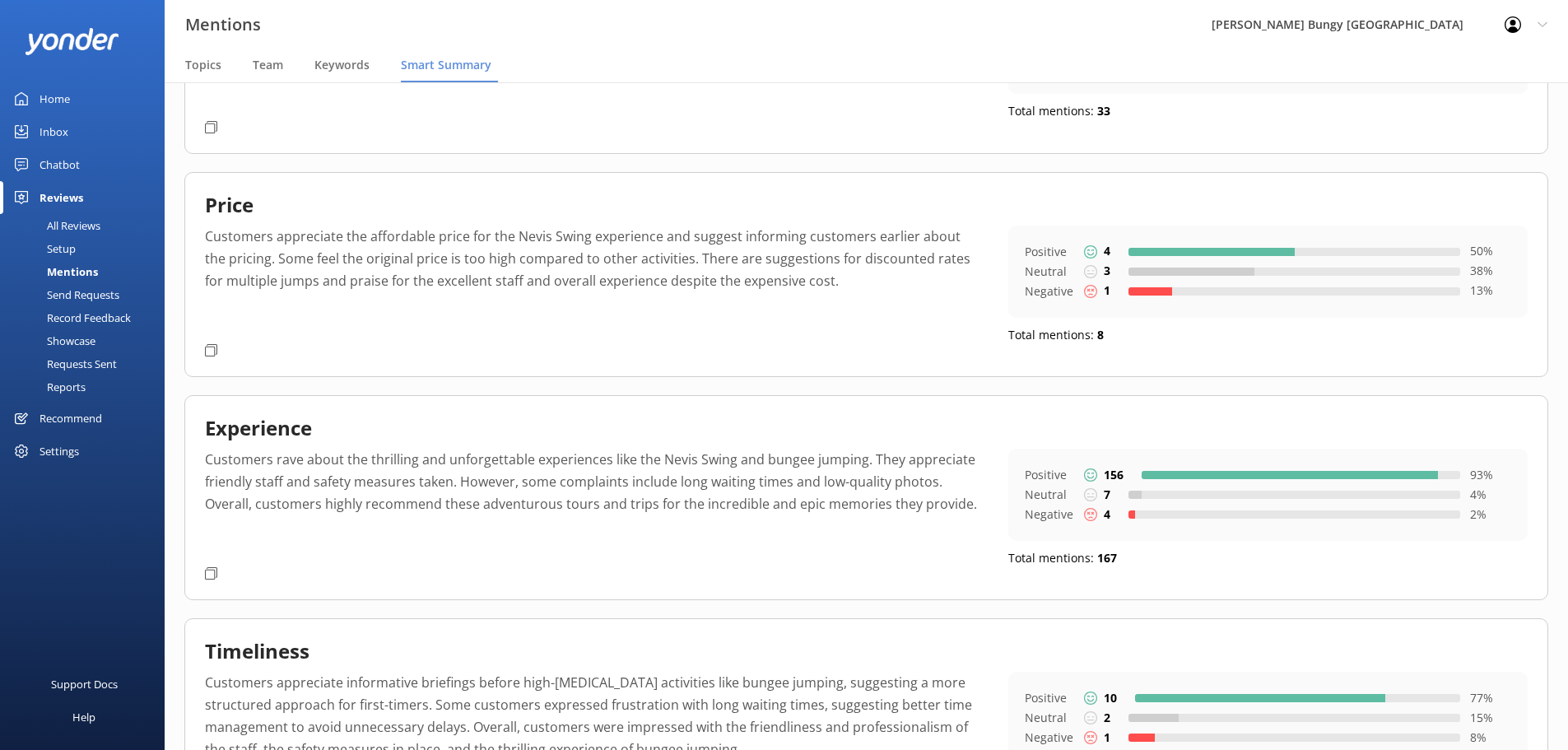
click at [779, 590] on div "Experience Customers rave about the thrilling and unforgettable experiences lik…" at bounding box center [866, 497] width 1364 height 205
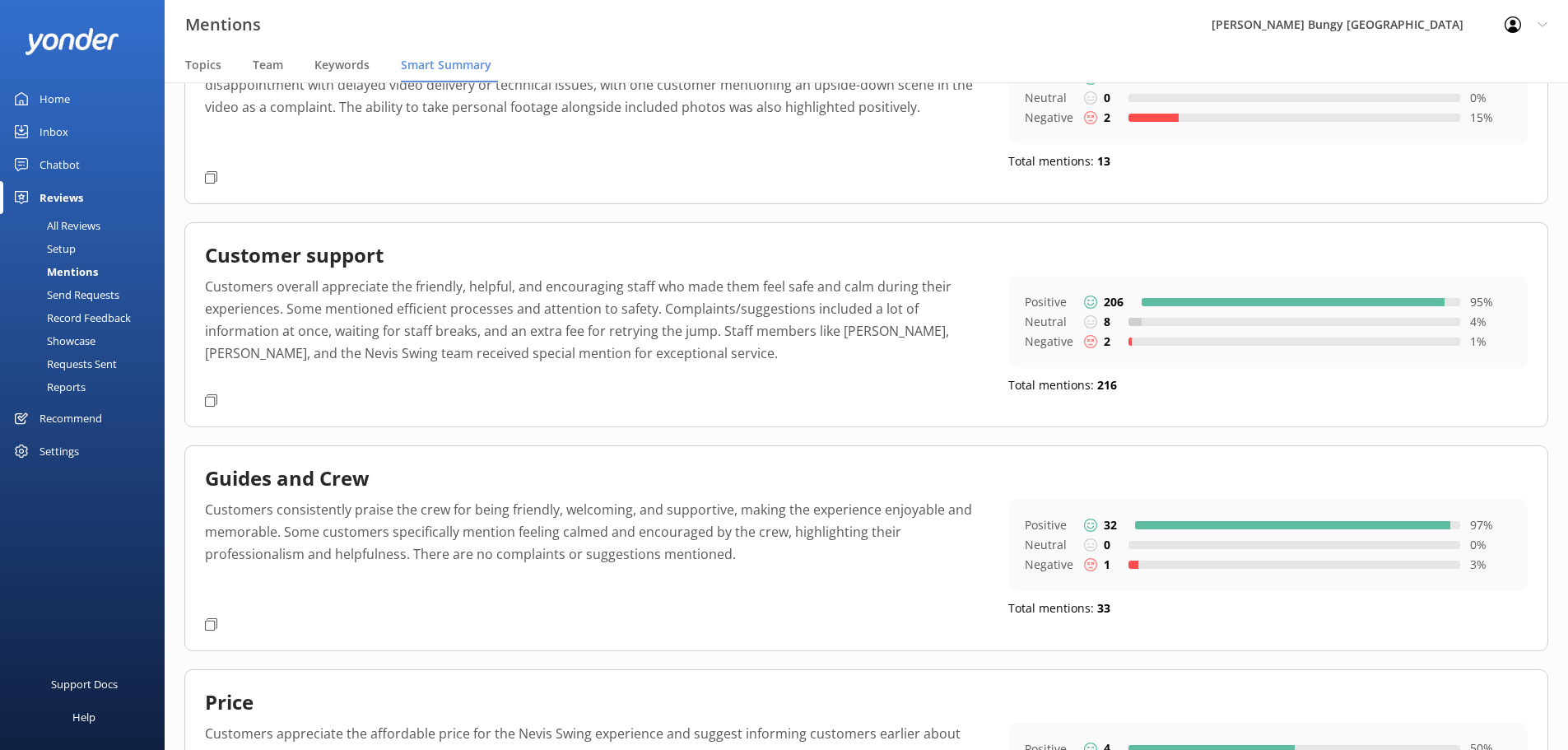
scroll to position [0, 0]
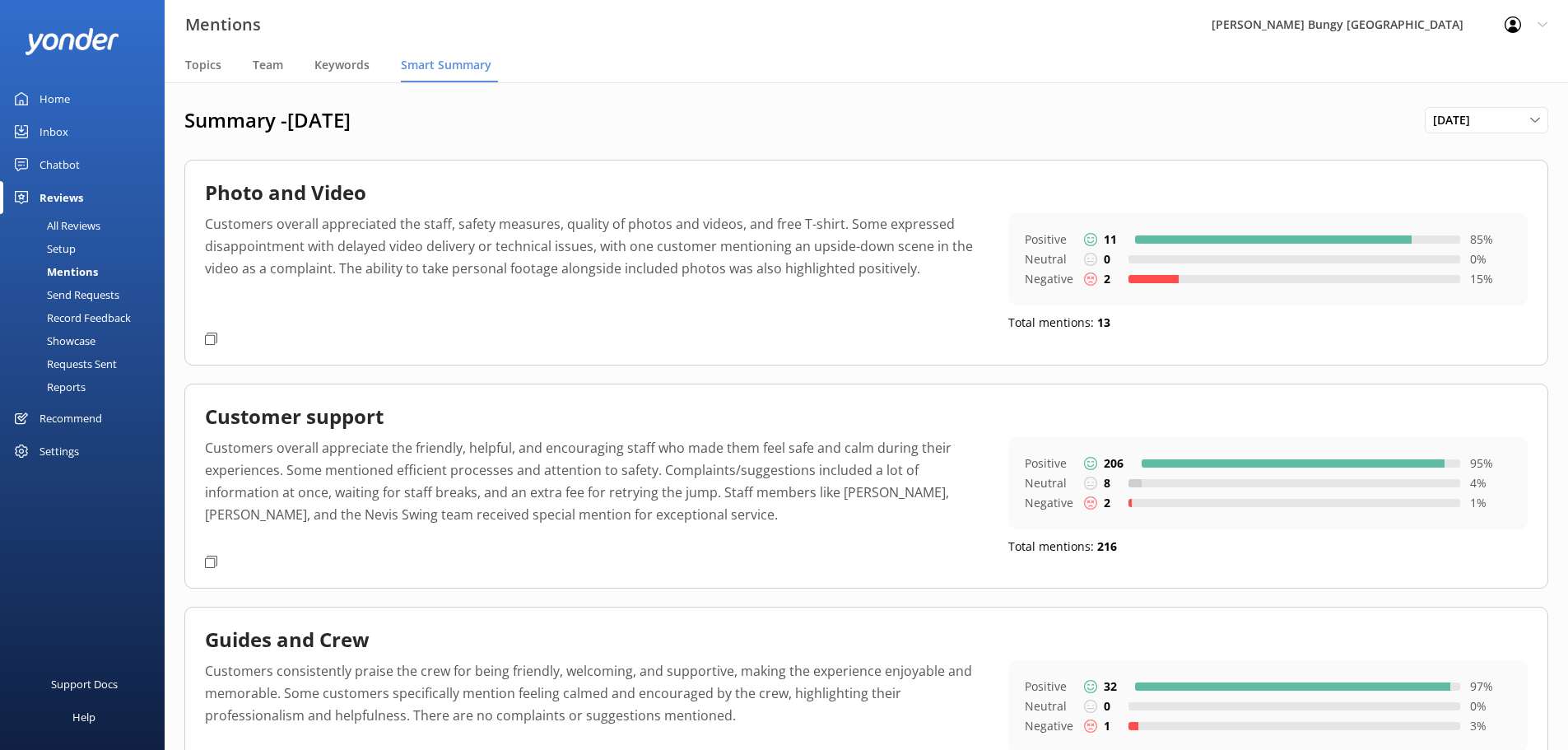
drag, startPoint x: 263, startPoint y: 260, endPoint x: 246, endPoint y: 254, distance: 18.0
click at [263, 260] on p "Customers overall appreciated the staff, safety measures, quality of photos and…" at bounding box center [594, 269] width 779 height 112
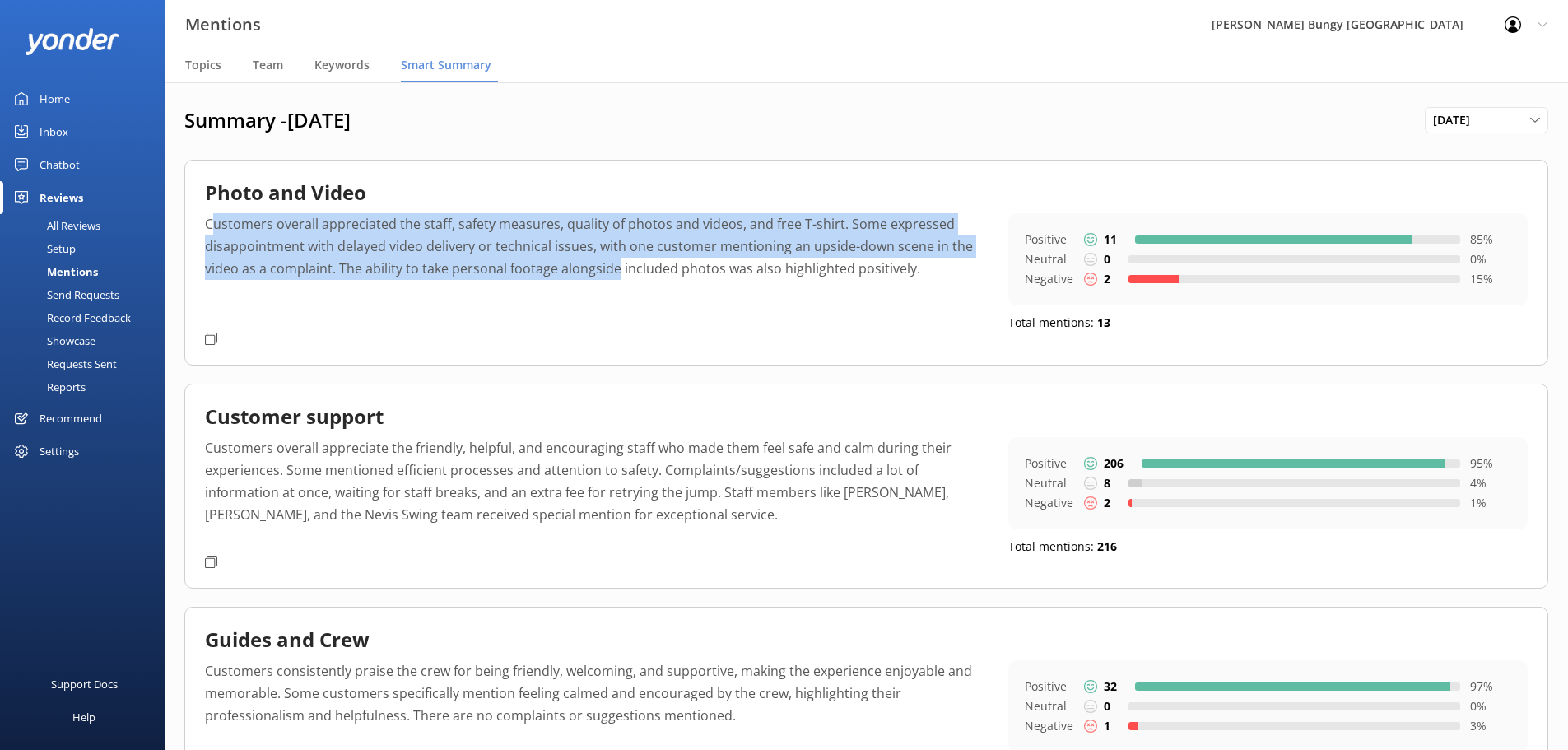
drag, startPoint x: 210, startPoint y: 225, endPoint x: 574, endPoint y: 269, distance: 366.6
click at [615, 268] on p "Customers overall appreciated the staff, safety measures, quality of photos and…" at bounding box center [594, 269] width 779 height 112
click at [443, 258] on p "Customers overall appreciated the staff, safety measures, quality of photos and…" at bounding box center [594, 269] width 779 height 112
drag, startPoint x: 205, startPoint y: 225, endPoint x: 917, endPoint y: 272, distance: 713.5
click at [917, 272] on p "Customers overall appreciated the staff, safety measures, quality of photos and…" at bounding box center [594, 269] width 779 height 112
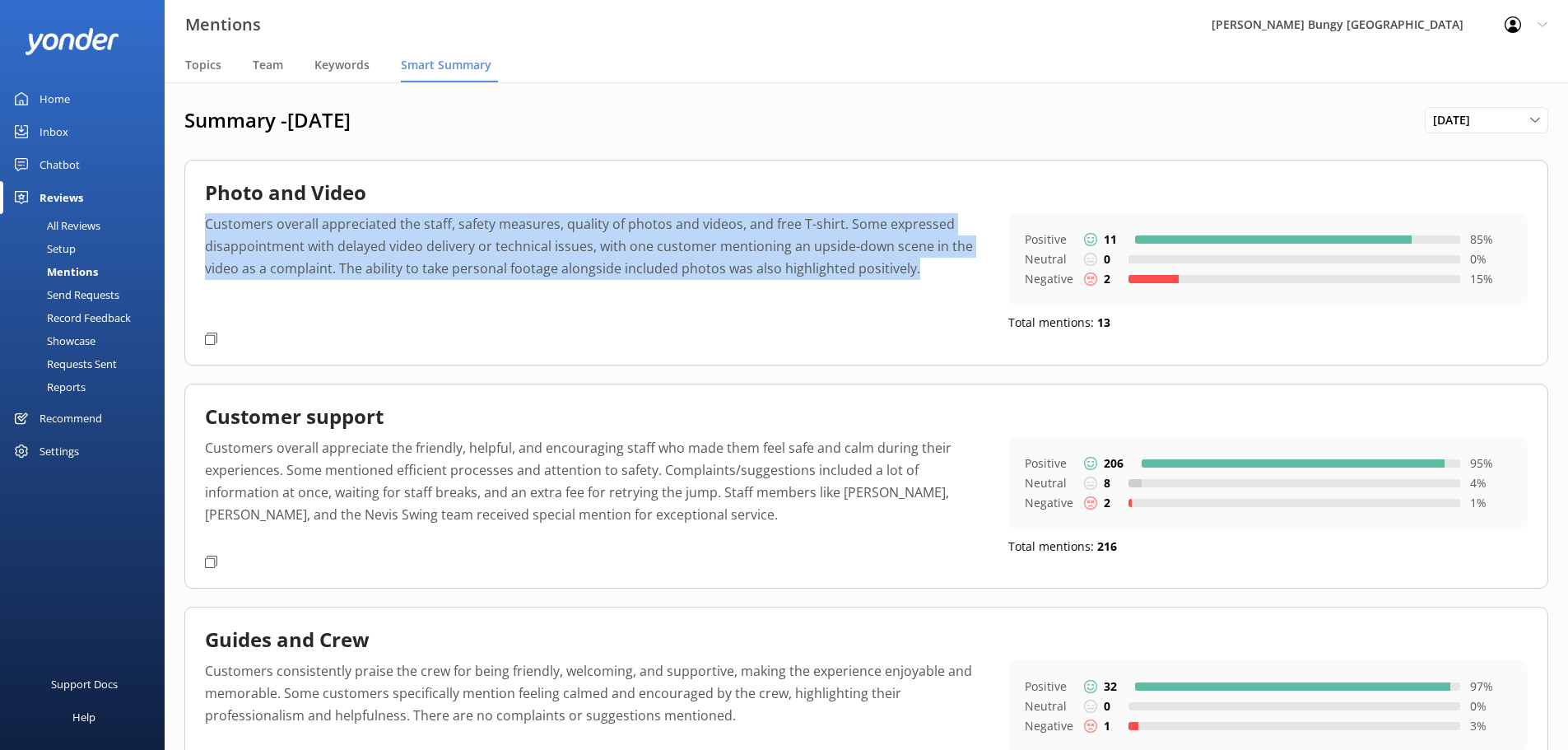
copy p "Customers overall appreciated the staff, safety measures, quality of photos and…"
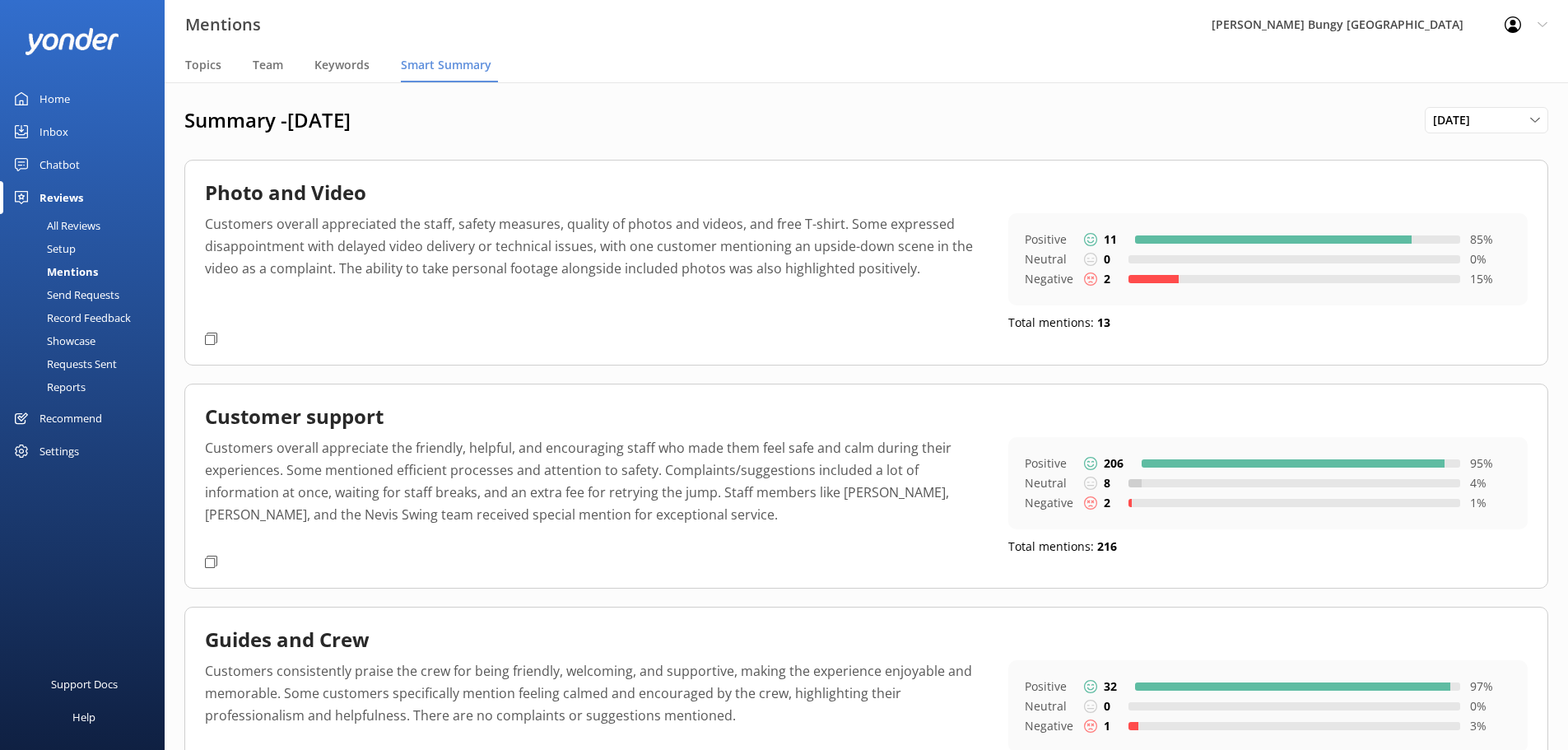
click at [588, 453] on p "Customers overall appreciate the friendly, helpful, and encouraging staff who m…" at bounding box center [594, 493] width 779 height 112
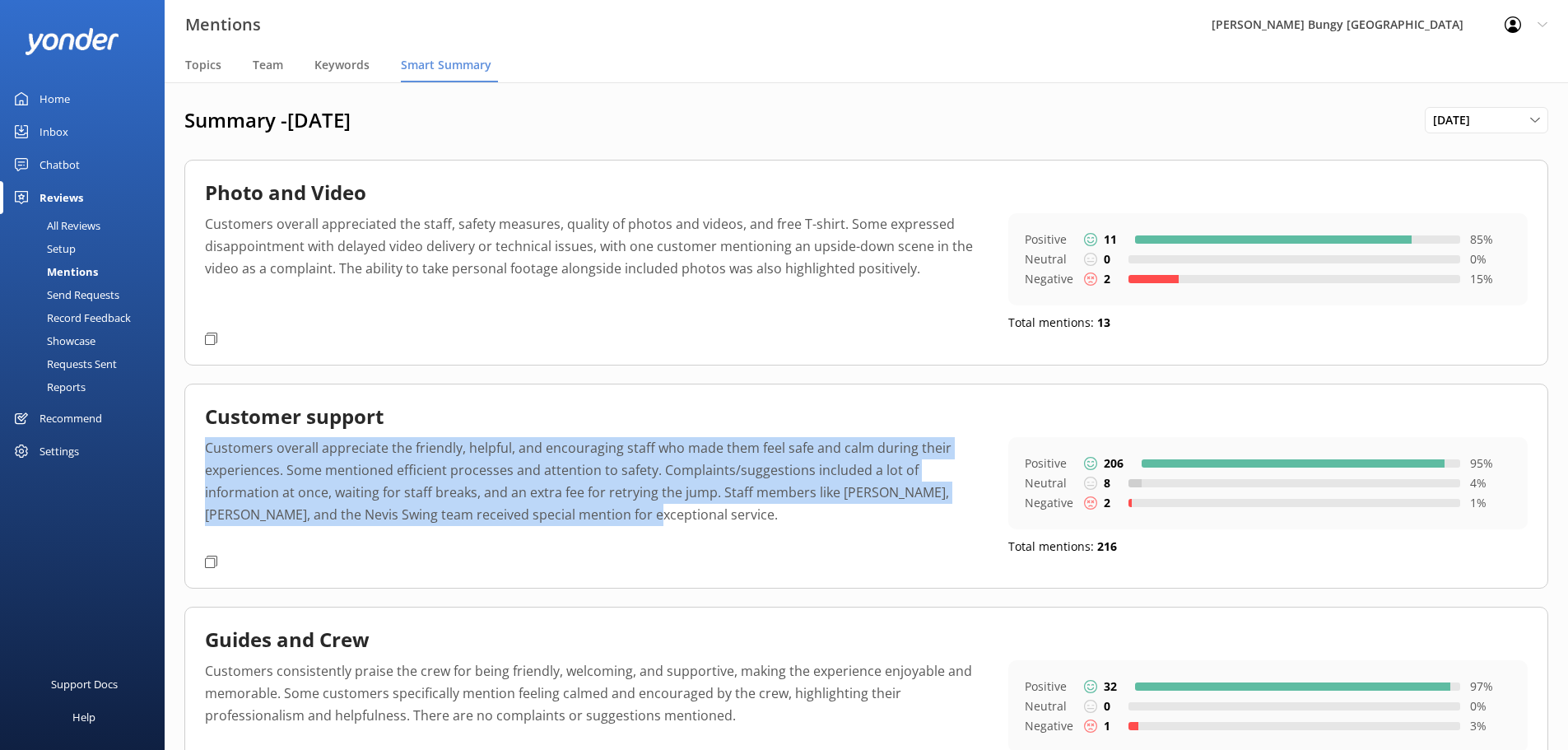
drag, startPoint x: 205, startPoint y: 448, endPoint x: 552, endPoint y: 510, distance: 352.5
click at [552, 510] on p "Customers overall appreciate the friendly, helpful, and encouraging staff who m…" at bounding box center [594, 493] width 779 height 112
copy p "Customers overall appreciate the friendly, helpful, and encouraging staff who m…"
click at [719, 496] on p "Customers overall appreciate the friendly, helpful, and encouraging staff who m…" at bounding box center [594, 493] width 779 height 112
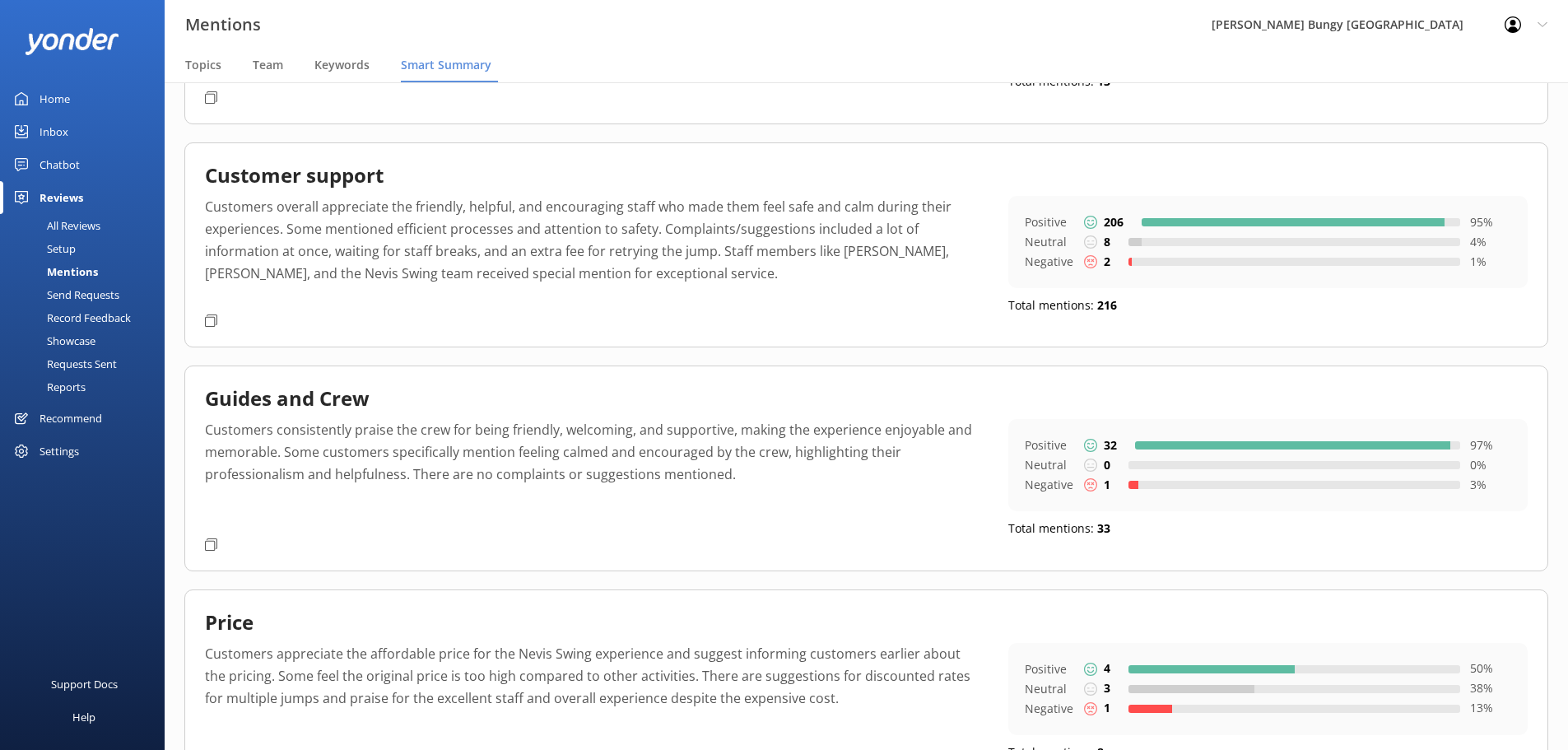
scroll to position [247, 0]
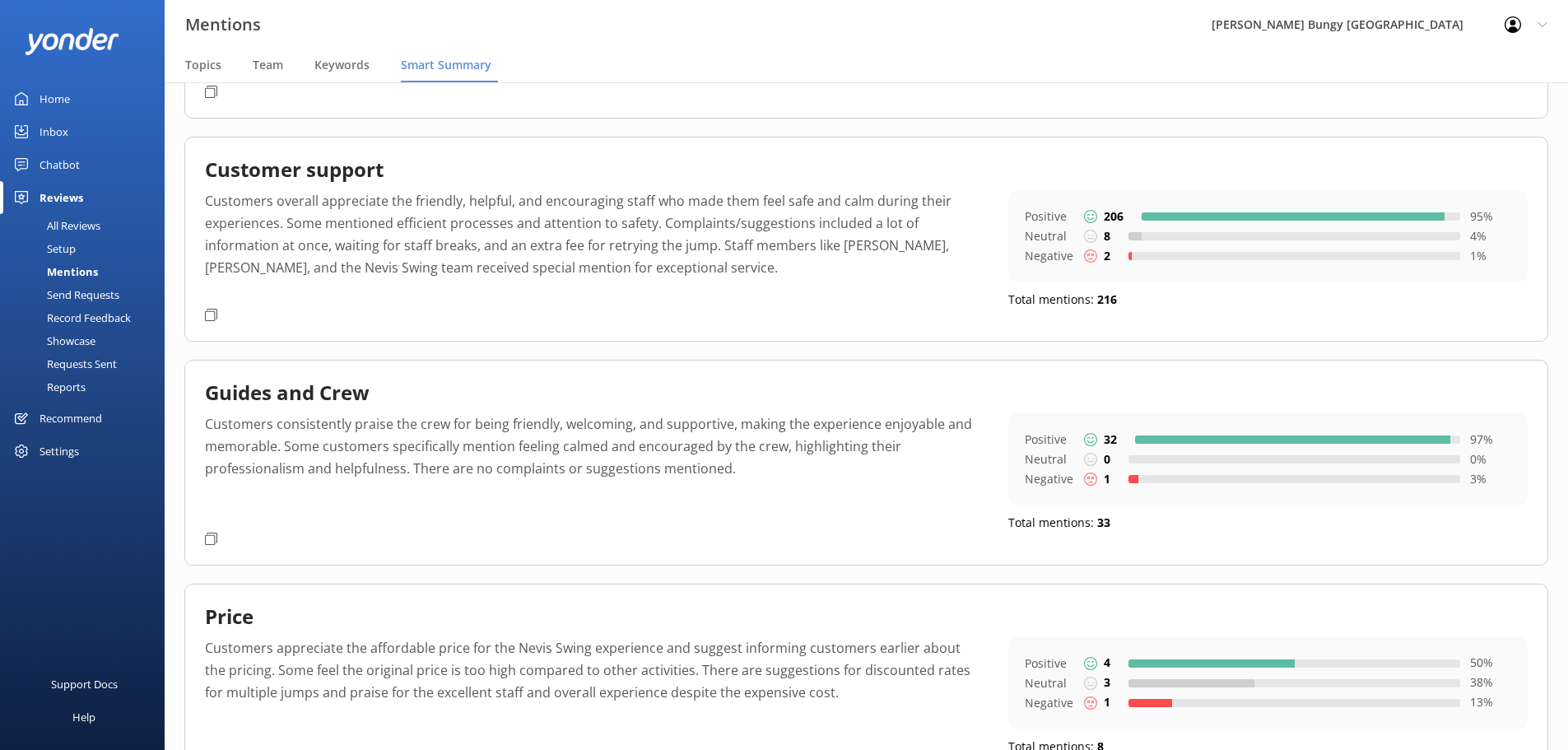
click at [283, 431] on p "Customers consistently praise the crew for being friendly, welcoming, and suppo…" at bounding box center [594, 469] width 779 height 112
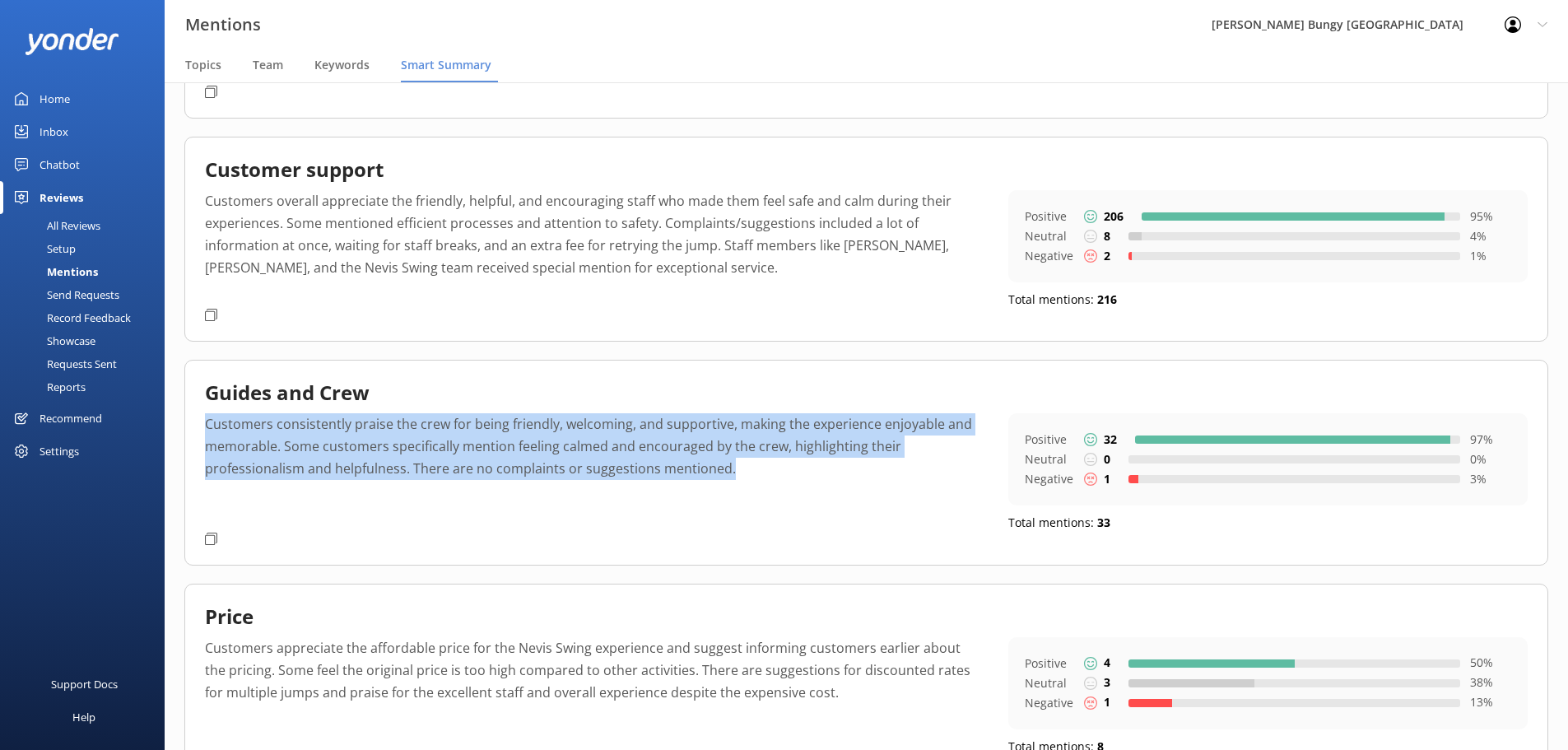
drag, startPoint x: 206, startPoint y: 425, endPoint x: 745, endPoint y: 484, distance: 542.2
click at [745, 484] on p "Customers consistently praise the crew for being friendly, welcoming, and suppo…" at bounding box center [594, 469] width 779 height 112
copy p "Customers consistently praise the crew for being friendly, welcoming, and suppo…"
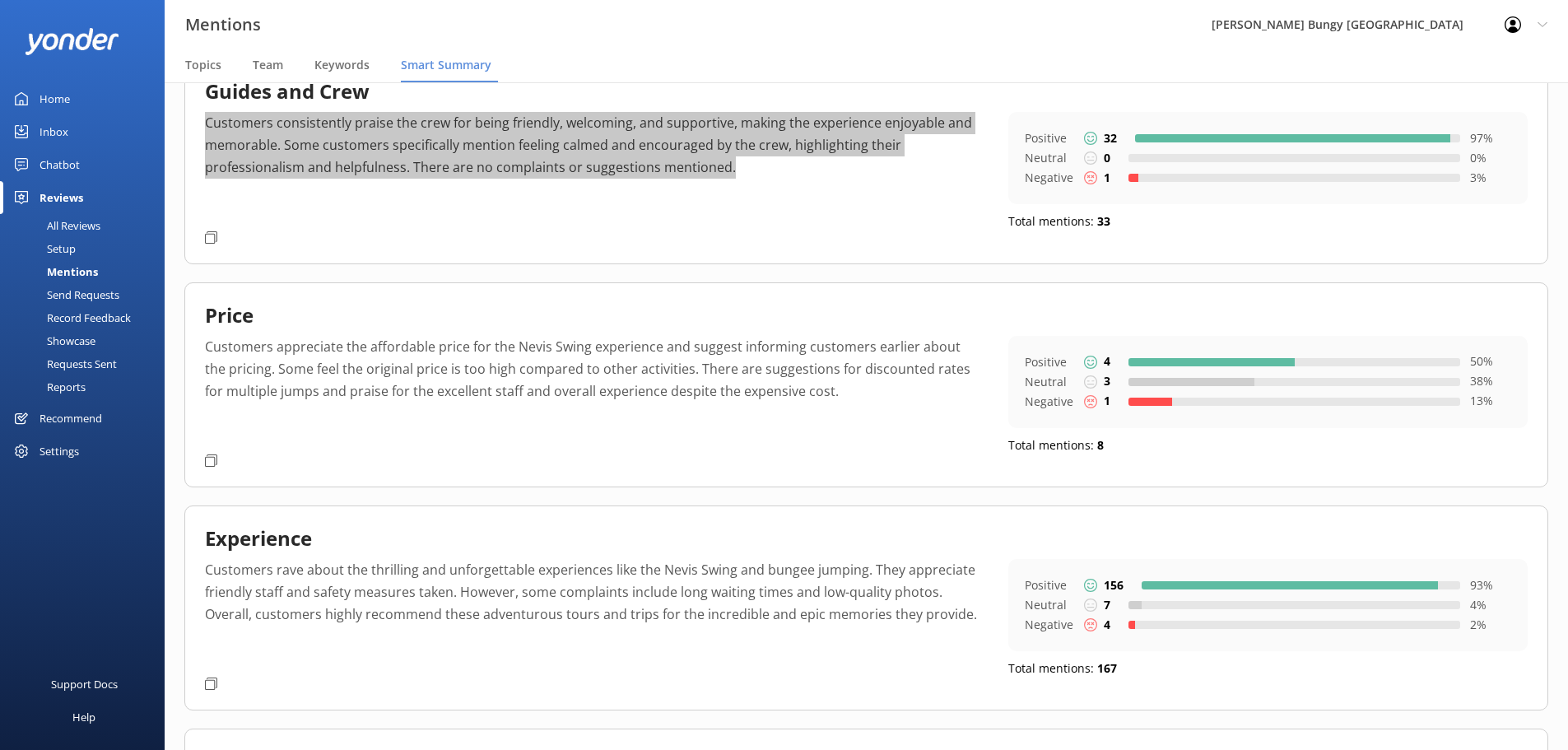
scroll to position [577, 0]
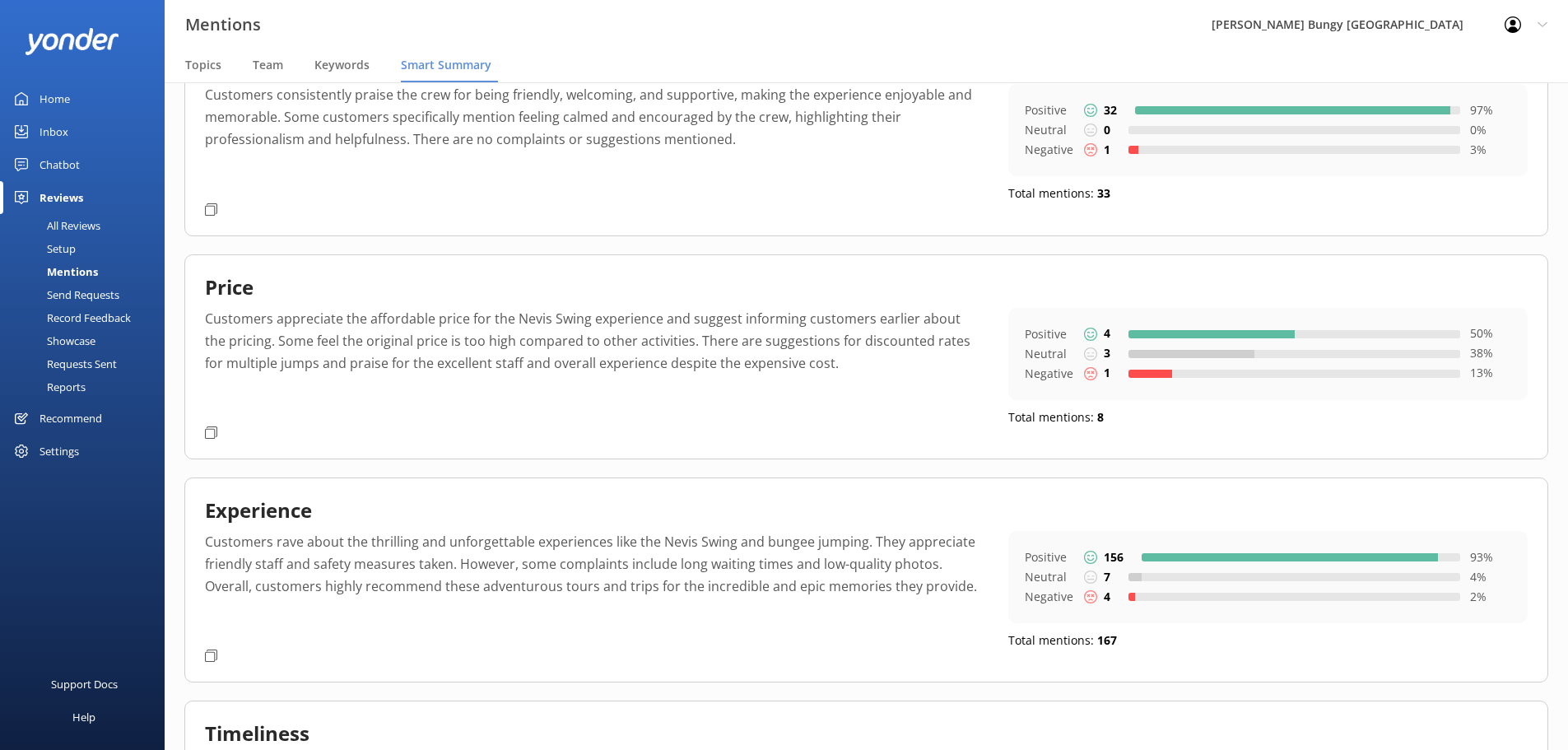
drag, startPoint x: 326, startPoint y: 420, endPoint x: 311, endPoint y: 409, distance: 18.6
click at [326, 420] on div "Customers appreciate the affordable price for the Nevis Swing experience and su…" at bounding box center [866, 367] width 1323 height 119
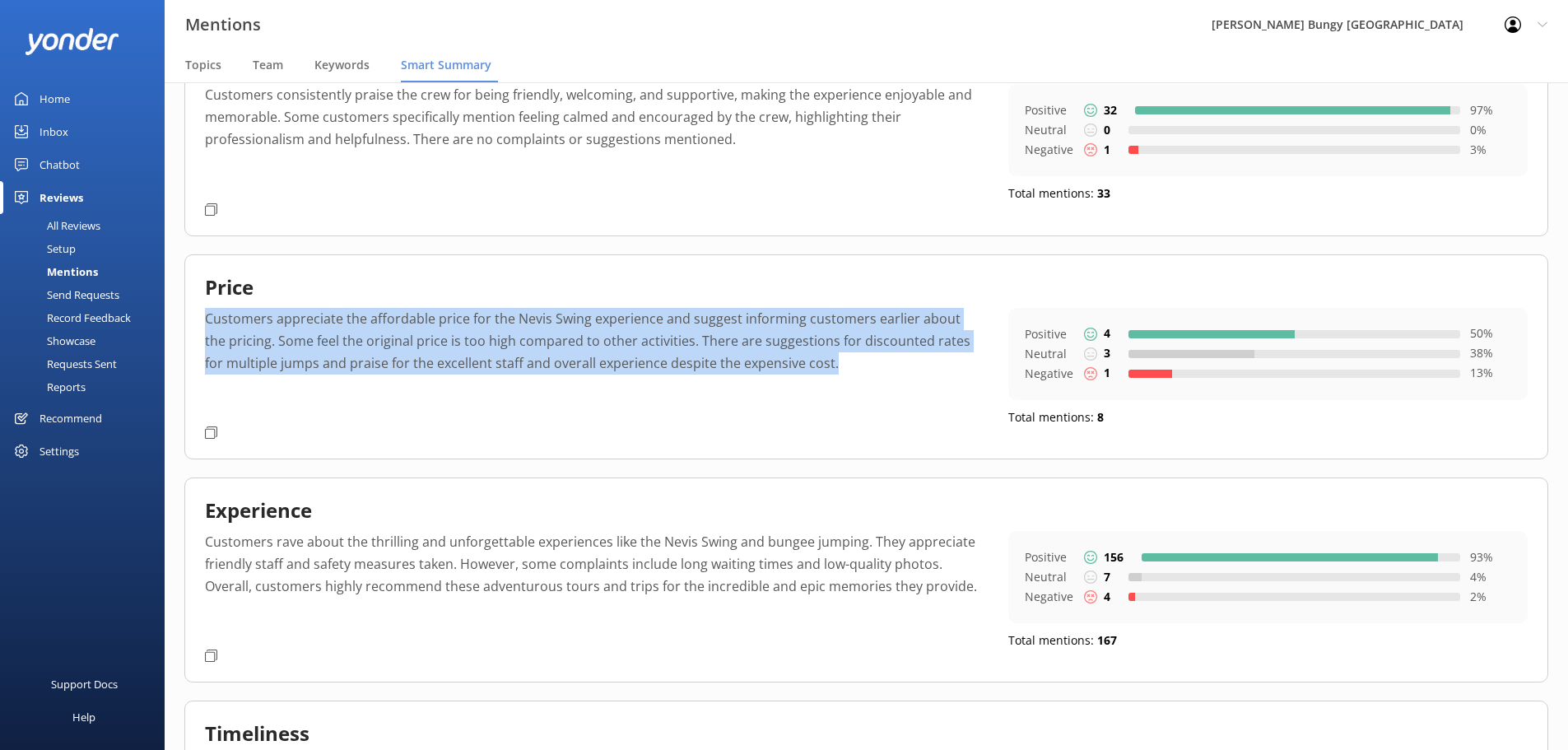
drag, startPoint x: 207, startPoint y: 320, endPoint x: 820, endPoint y: 374, distance: 615.4
click at [820, 374] on p "Customers appreciate the affordable price for the Nevis Swing experience and su…" at bounding box center [594, 364] width 779 height 112
copy p "Customers appreciate the affordable price for the Nevis Swing experience and su…"
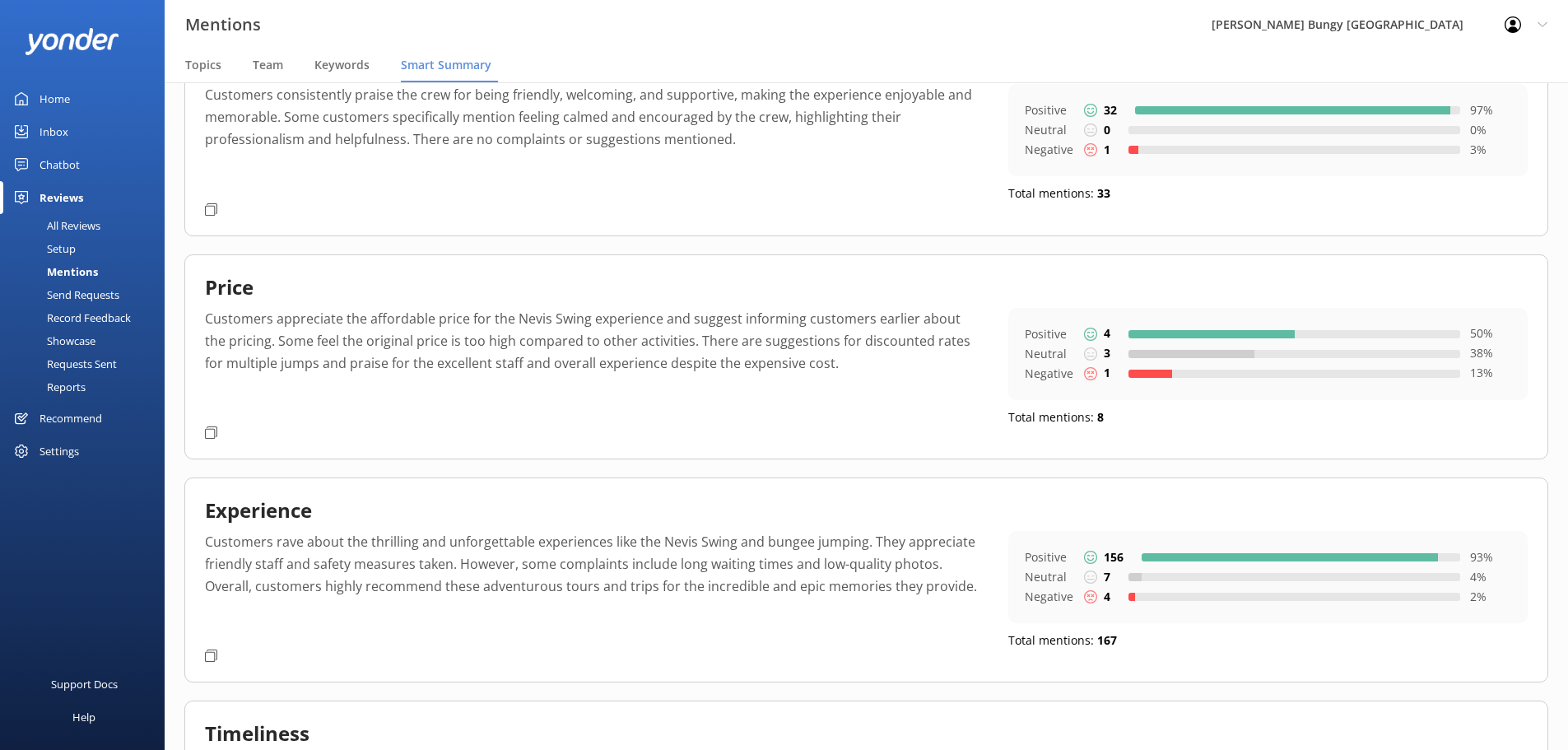
click at [731, 544] on p "Customers rave about the thrilling and unforgettable experiences like the Nevis…" at bounding box center [594, 587] width 779 height 112
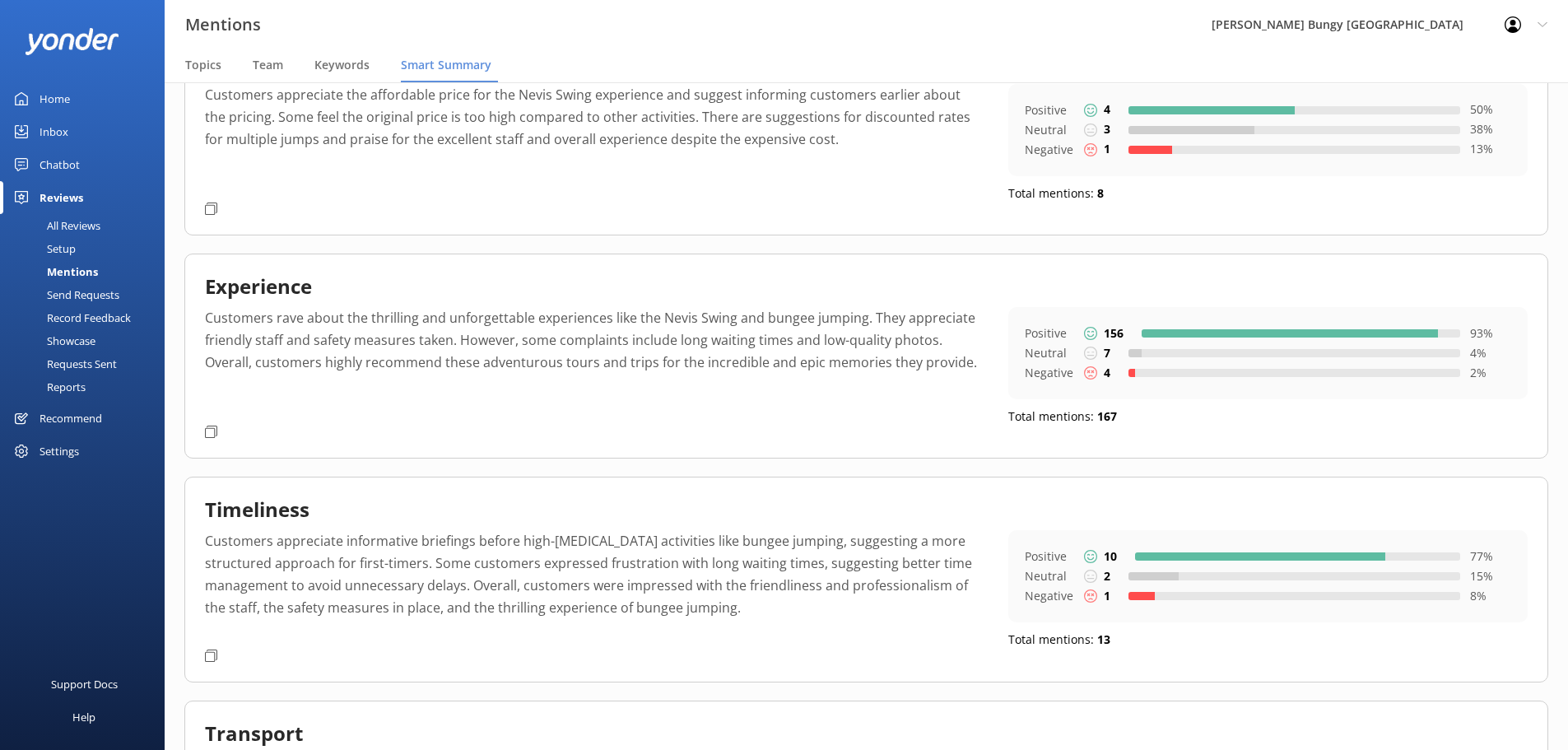
scroll to position [824, 0]
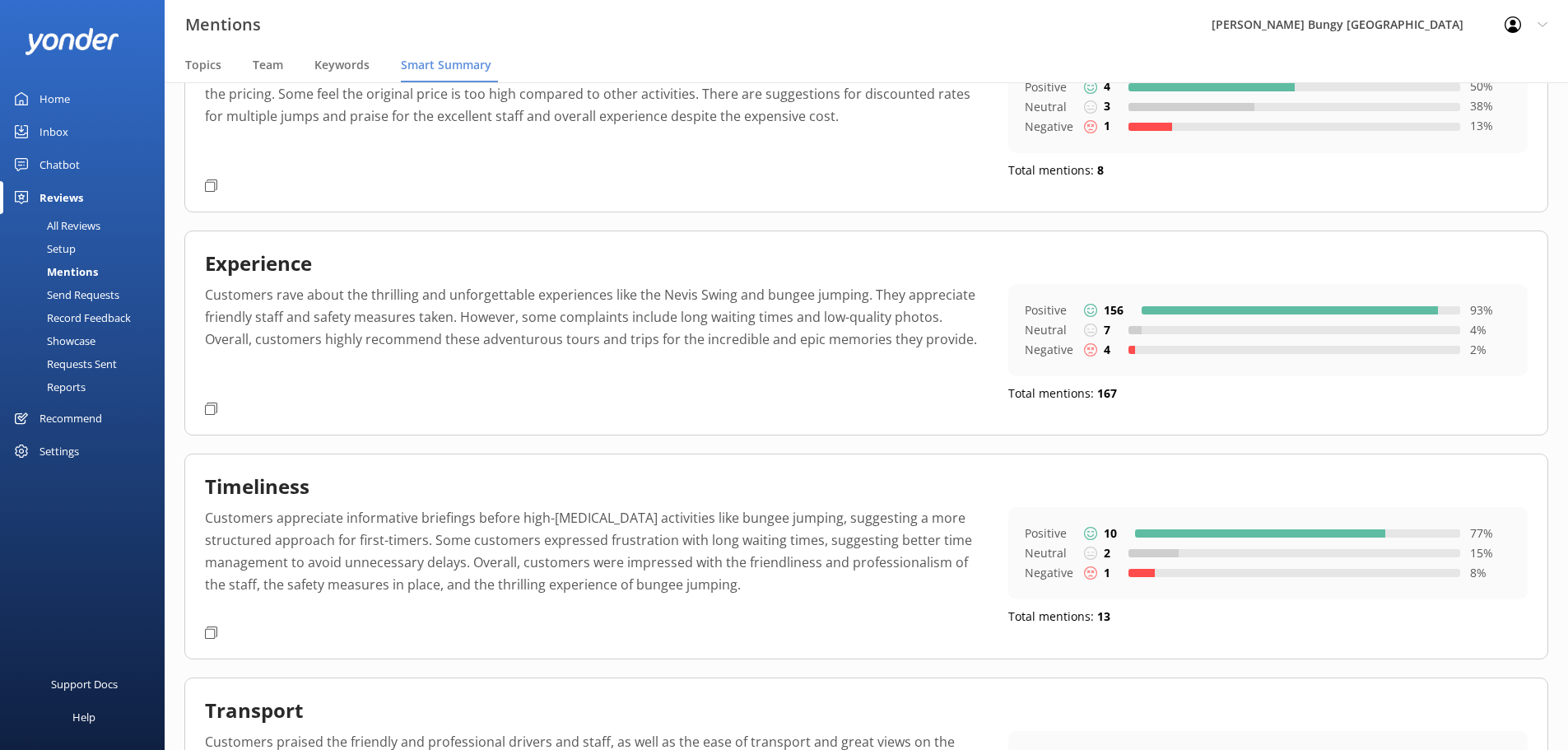
drag, startPoint x: 453, startPoint y: 316, endPoint x: 382, endPoint y: 307, distance: 71.6
click at [453, 316] on p "Customers rave about the thrilling and unforgettable experiences like the Nevis…" at bounding box center [594, 340] width 779 height 112
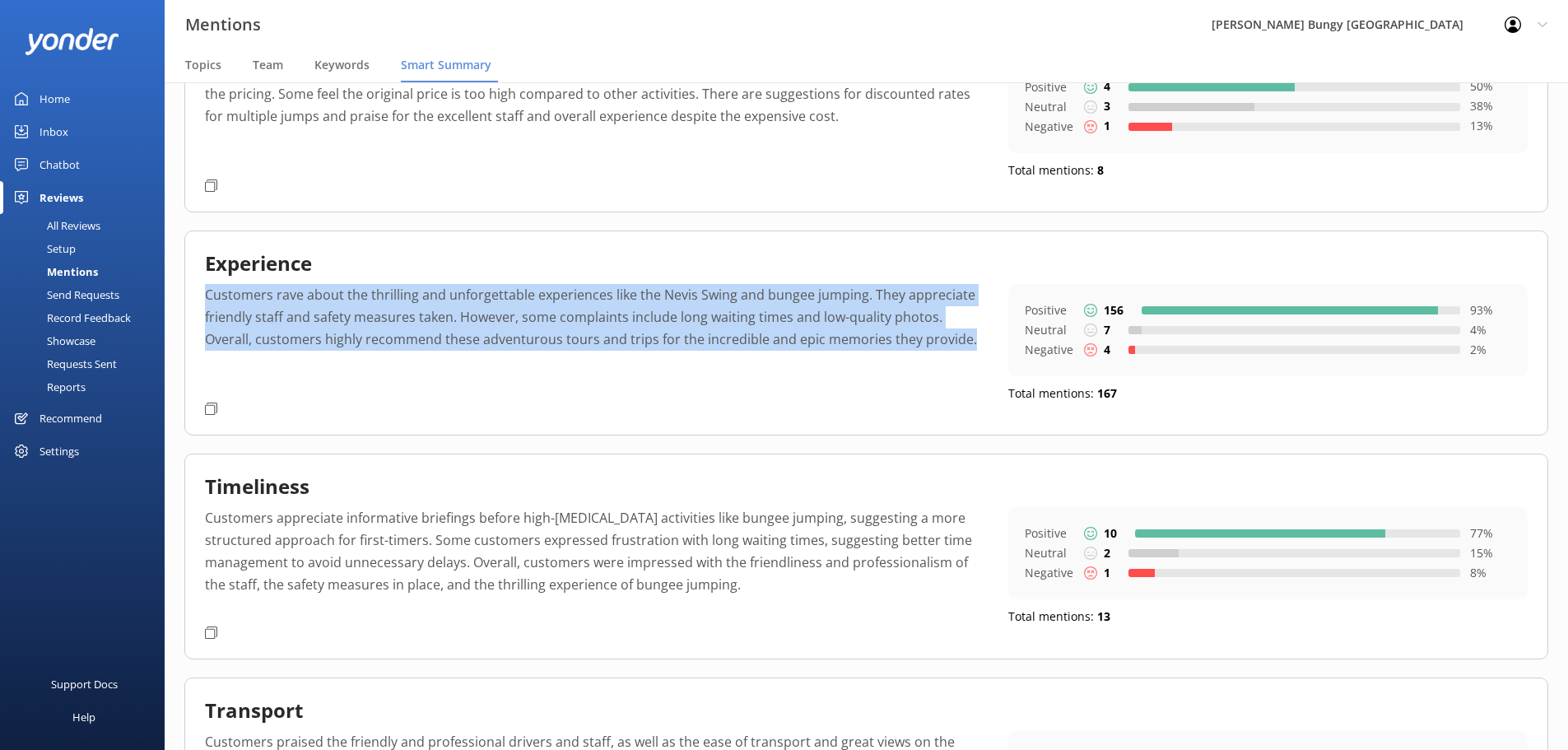
drag, startPoint x: 209, startPoint y: 294, endPoint x: 971, endPoint y: 337, distance: 763.2
click at [971, 337] on p "Customers rave about the thrilling and unforgettable experiences like the Nevis…" at bounding box center [594, 340] width 779 height 112
copy p "Customers rave about the thrilling and unforgettable experiences like the Nevis…"
